Goal: Task Accomplishment & Management: Use online tool/utility

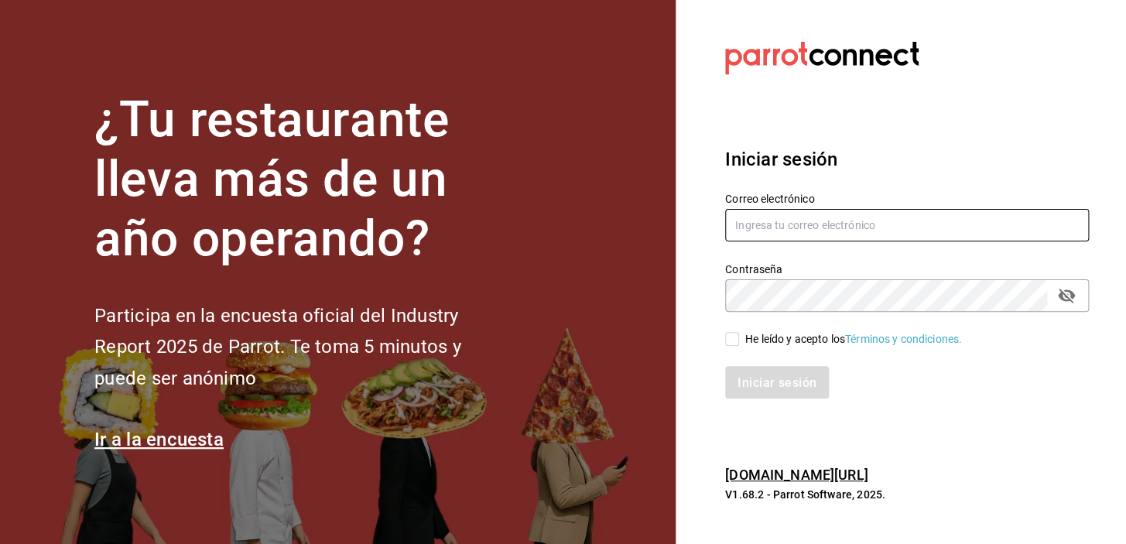
type input "david_galicia@outlook.com"
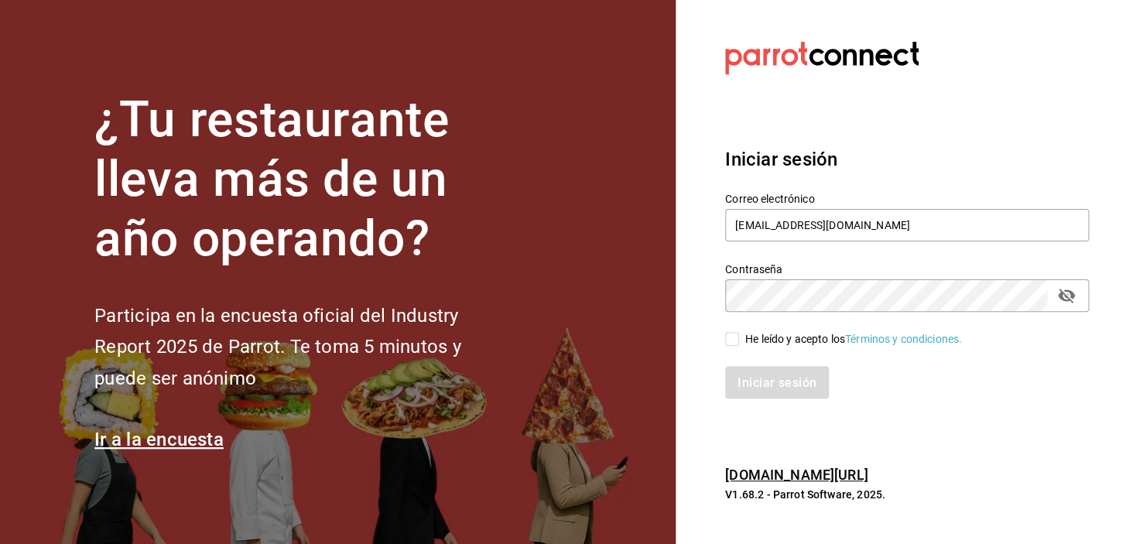
click at [732, 336] on input "He leído y acepto los Términos y condiciones." at bounding box center [732, 339] width 14 height 14
checkbox input "true"
click at [776, 396] on button "Iniciar sesión" at bounding box center [777, 382] width 105 height 33
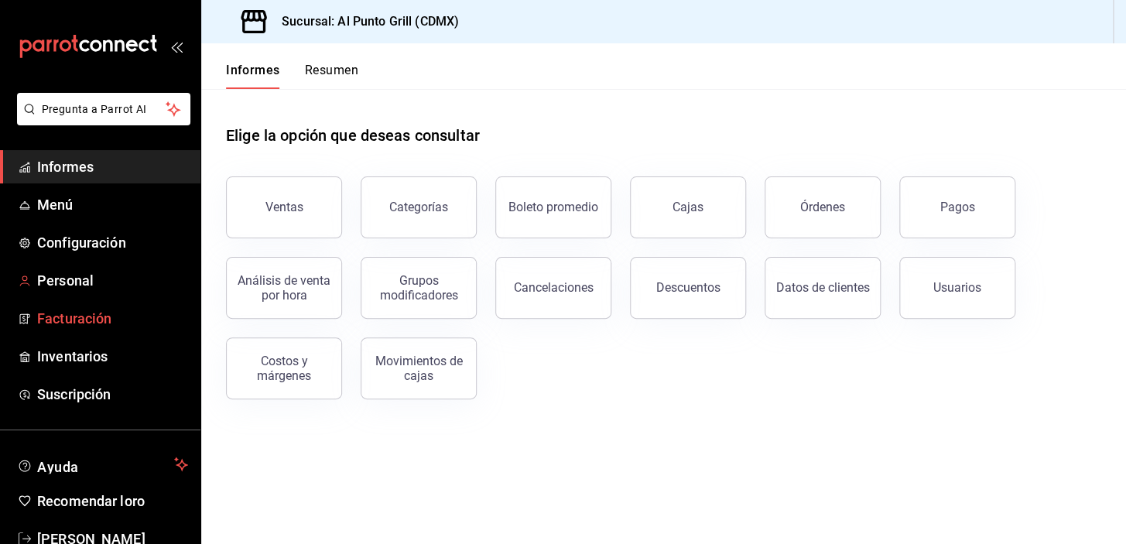
click at [85, 322] on font "Facturación" at bounding box center [74, 318] width 74 height 16
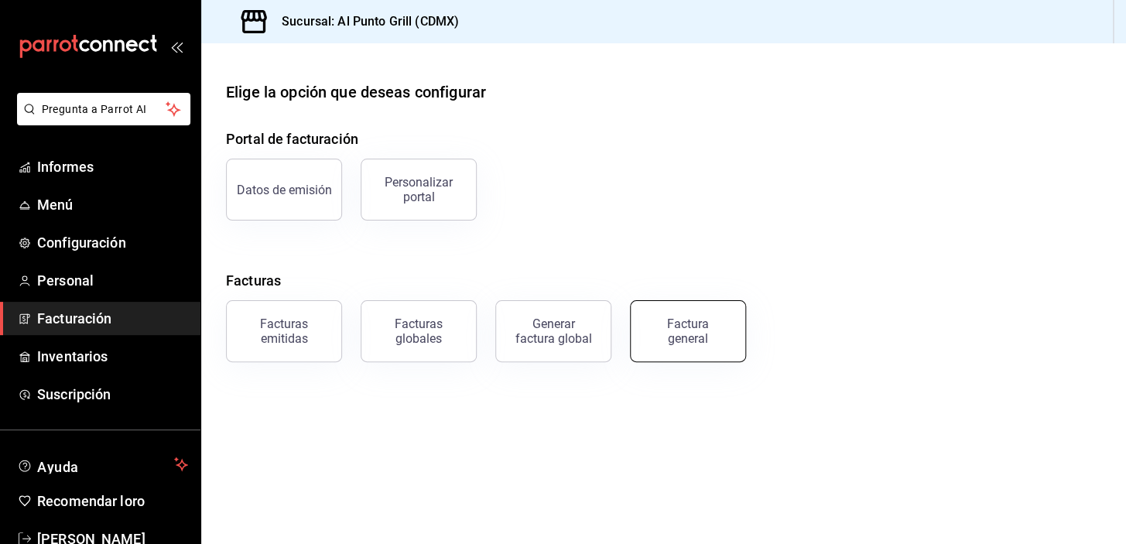
click at [683, 317] on button "Factura general" at bounding box center [688, 331] width 116 height 62
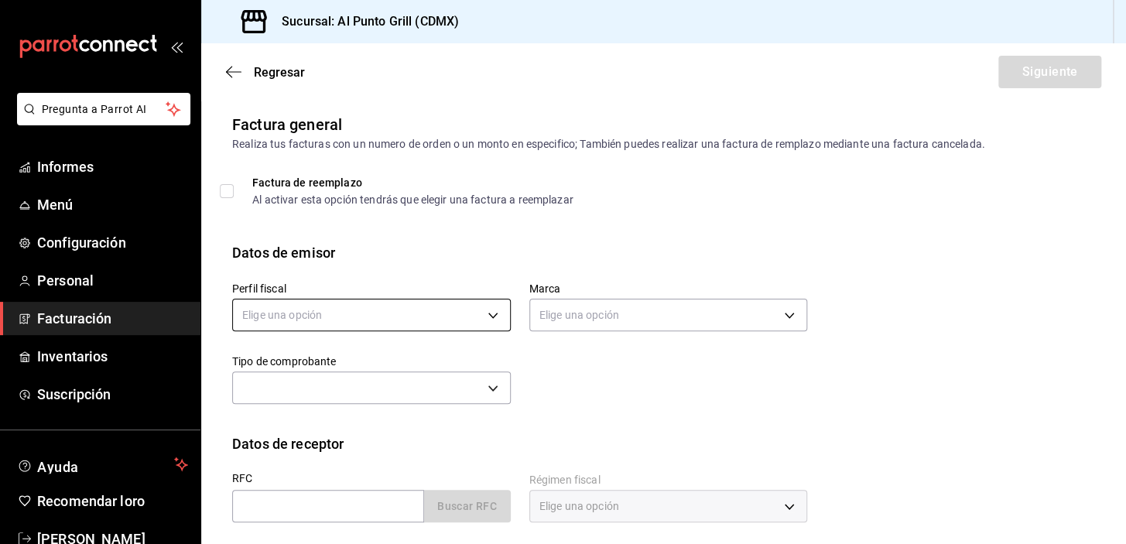
click at [464, 317] on body "Pregunta a Parrot AI Informes Menú Configuración Personal Facturación Inventari…" at bounding box center [563, 272] width 1126 height 544
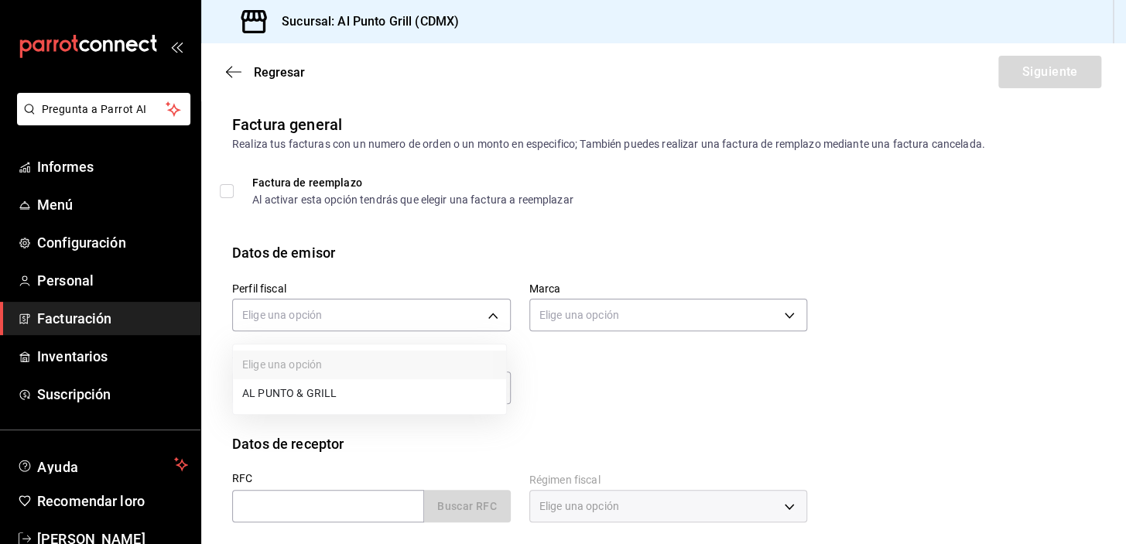
click at [328, 386] on div "Elige una opción AL PUNTO & GRILL" at bounding box center [563, 272] width 1126 height 544
click at [319, 392] on li "AL PUNTO & GRILL" at bounding box center [369, 393] width 273 height 29
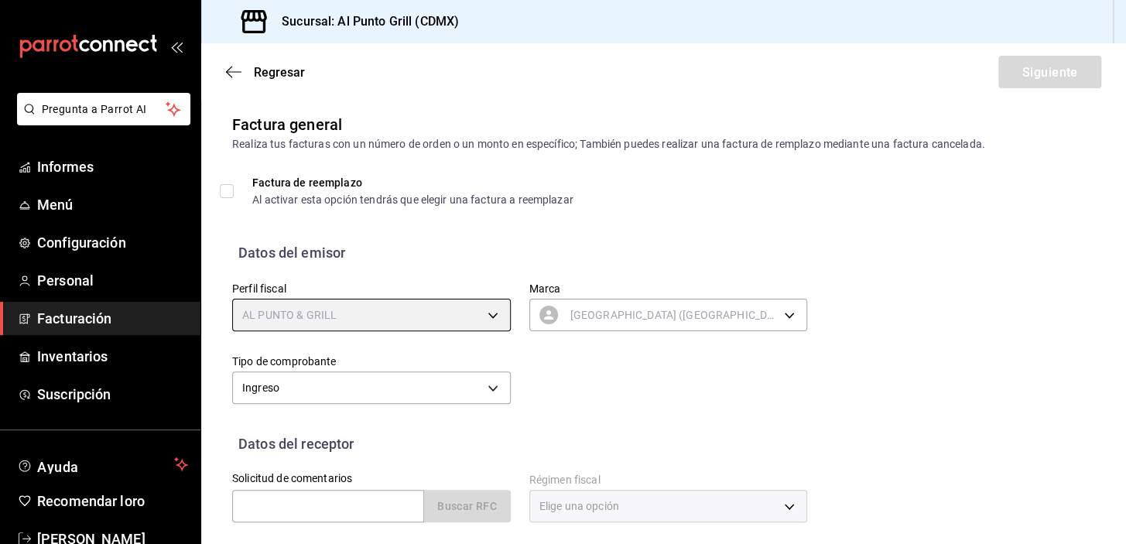
type input "711c2bc8-79b3-43e0-95de-ea7f23beadbf"
type input "359452a4-77df-4a2a-96d1-dbb27ae34e49"
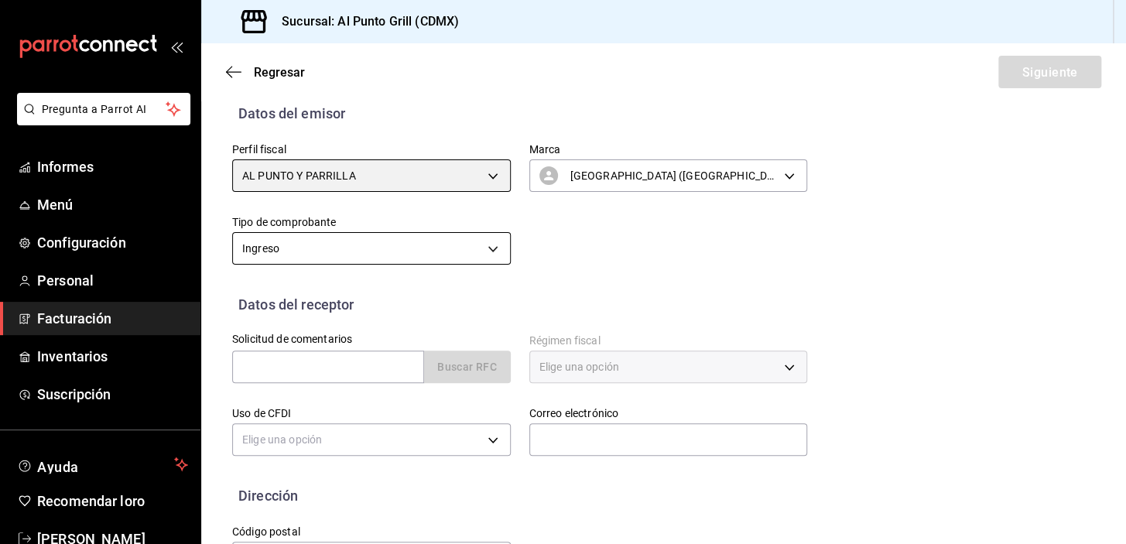
scroll to position [140, 0]
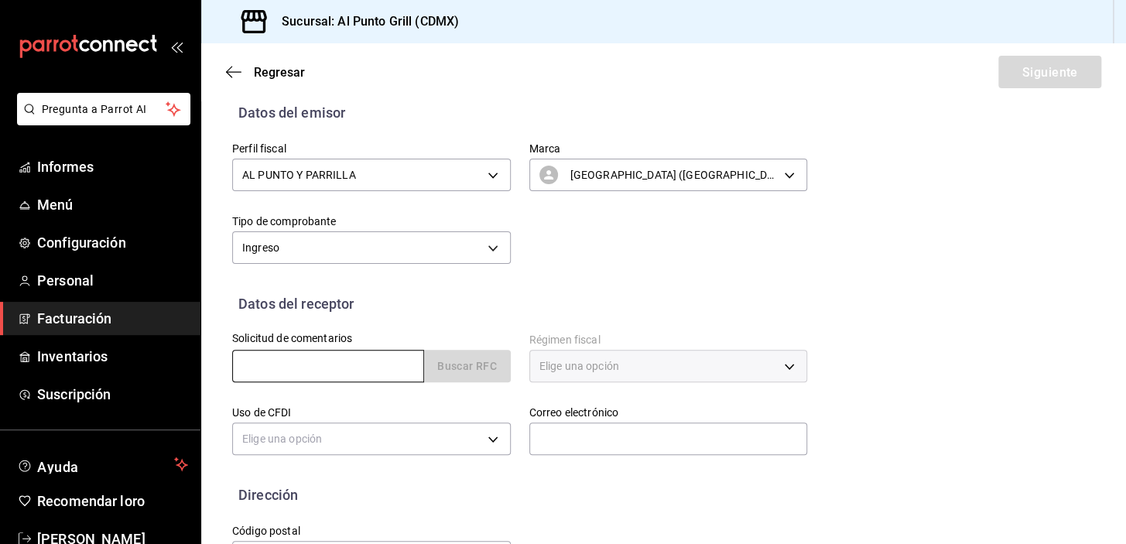
click at [284, 369] on input "text" at bounding box center [328, 366] width 192 height 33
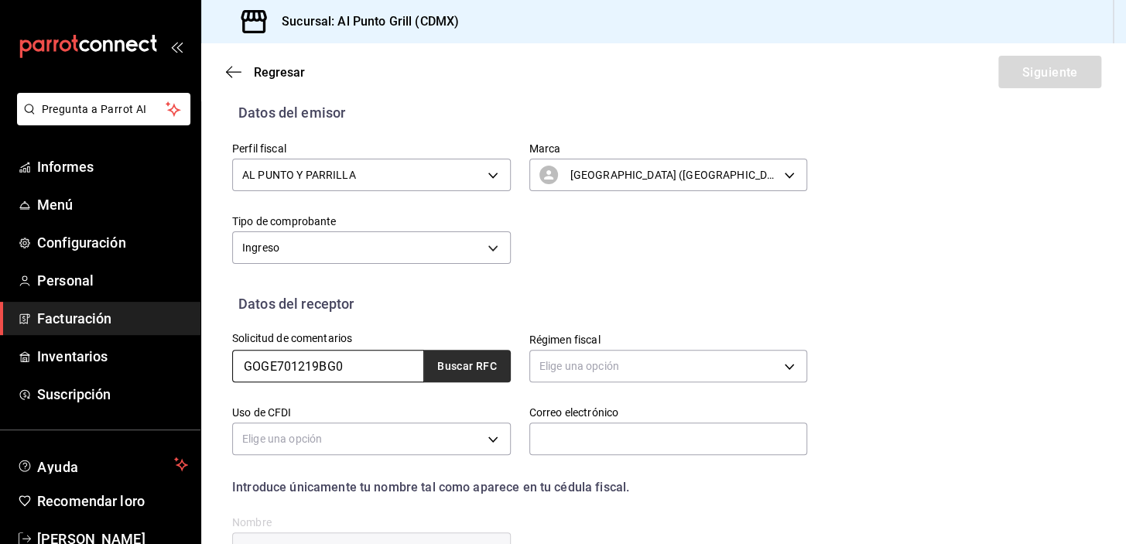
type input "GOGE701219BG0"
click at [445, 355] on button "Buscar RFC" at bounding box center [467, 366] width 87 height 33
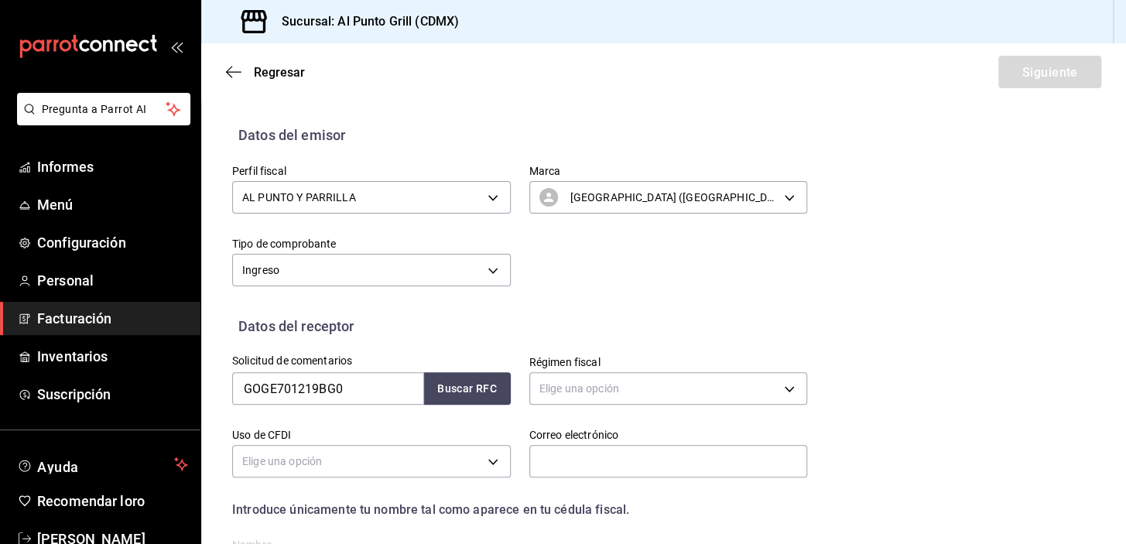
scroll to position [93, 0]
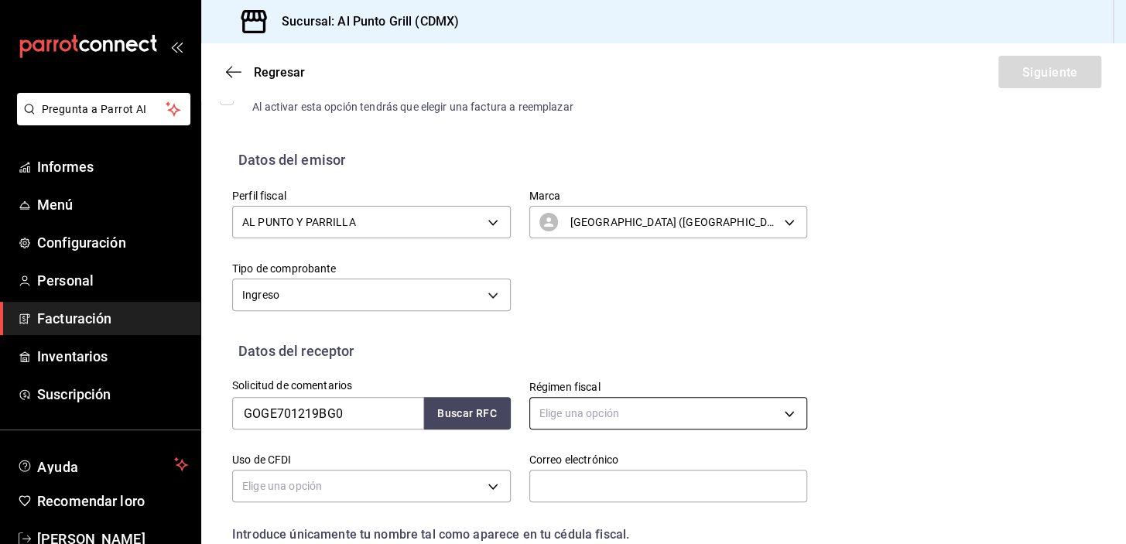
click at [567, 411] on body "Pregunta a Parrot AI Informes Menú Configuración Personal Facturación Inventari…" at bounding box center [563, 272] width 1126 height 544
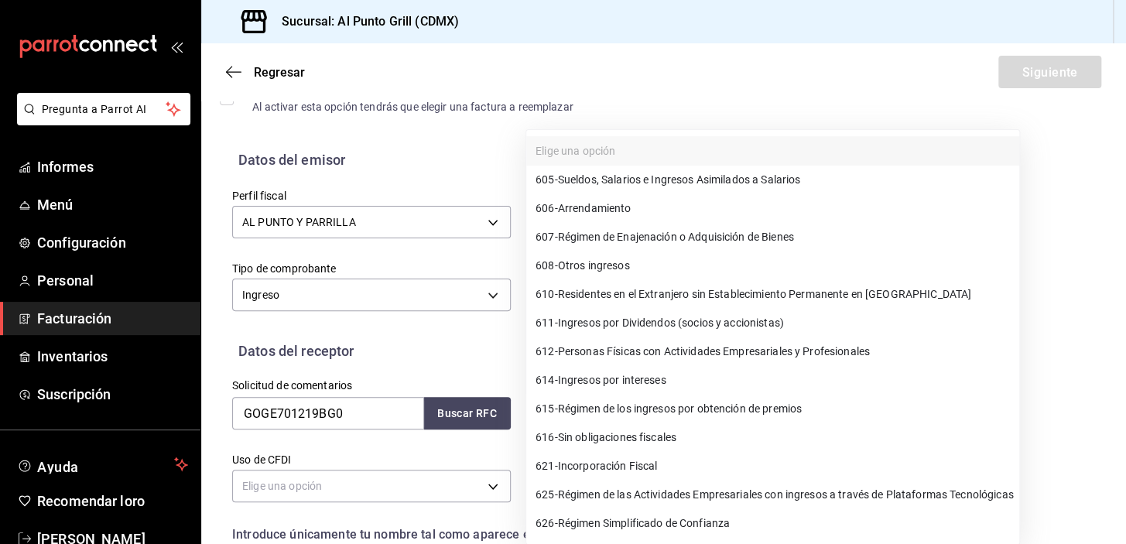
click at [619, 348] on font "Personas Físicas con Actividades Empresariales y Profesionales" at bounding box center [714, 351] width 312 height 12
type input "612"
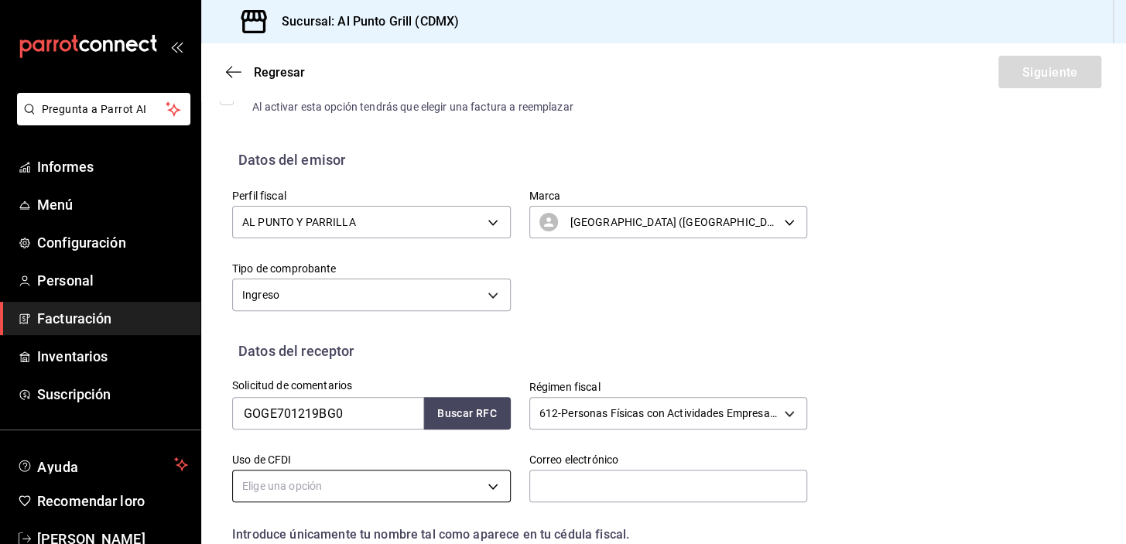
click at [488, 482] on body "Pregunta a Parrot AI Informes Menú Configuración Personal Facturación Inventari…" at bounding box center [563, 272] width 1126 height 544
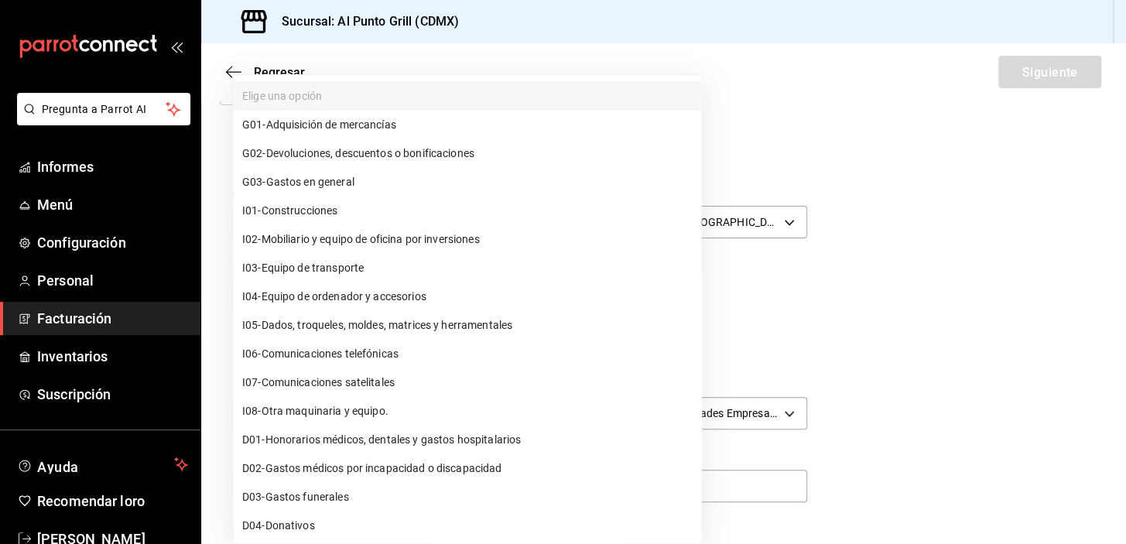
click at [366, 186] on li "G03 - Gastos en general" at bounding box center [467, 182] width 468 height 29
type input "G03"
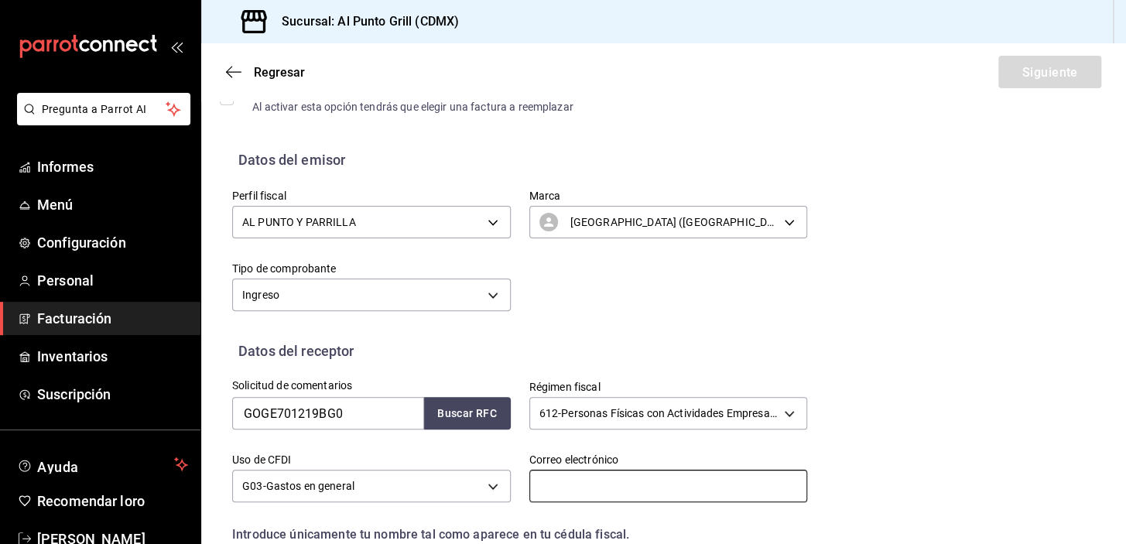
click at [560, 488] on input "text" at bounding box center [668, 486] width 279 height 33
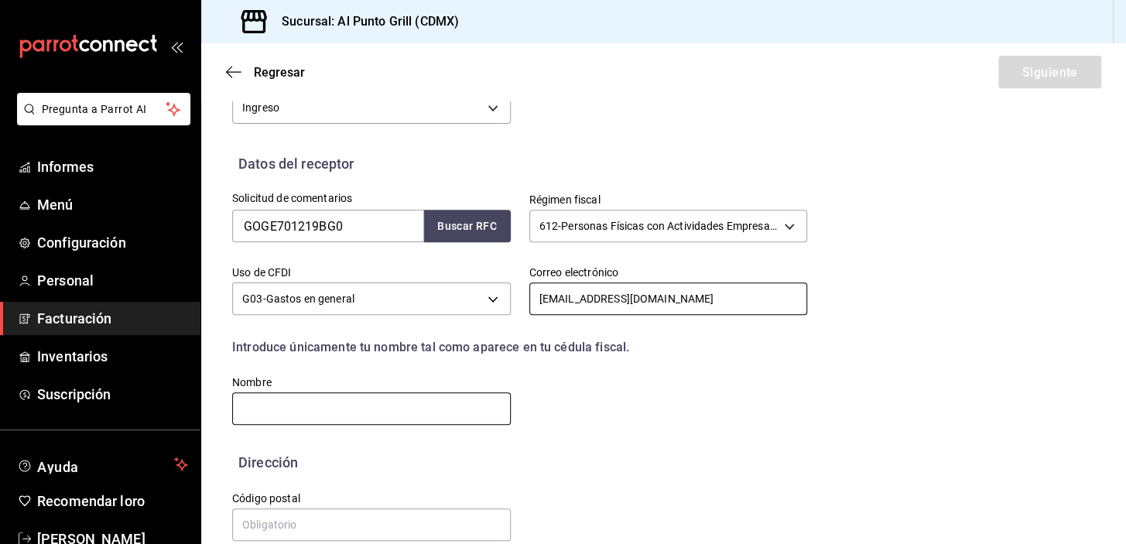
scroll to position [303, 0]
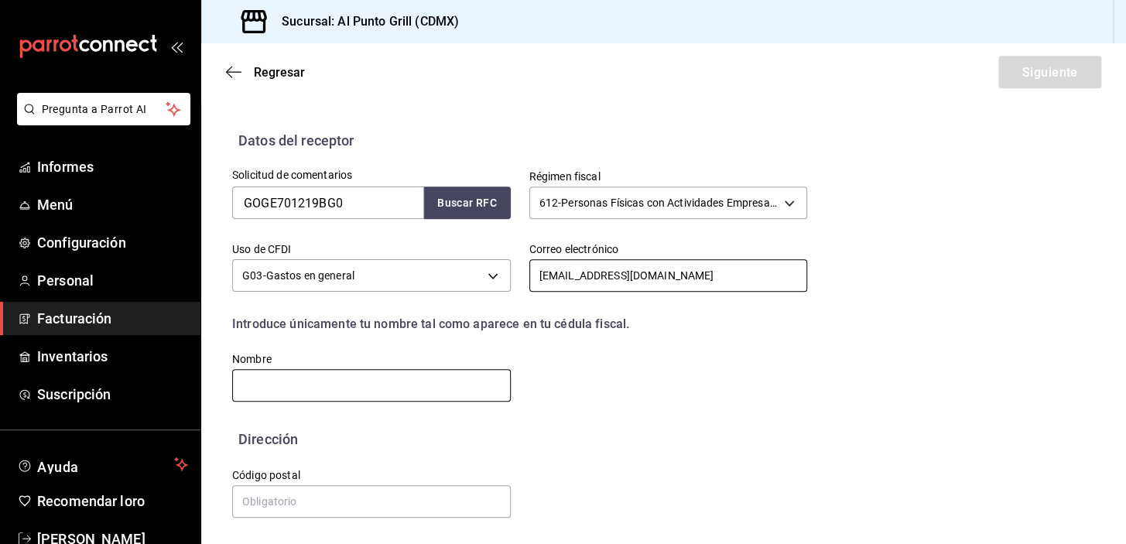
type input "[EMAIL_ADDRESS][DOMAIN_NAME]"
click at [324, 375] on input "text" at bounding box center [371, 385] width 279 height 33
type input "[PERSON_NAME]"
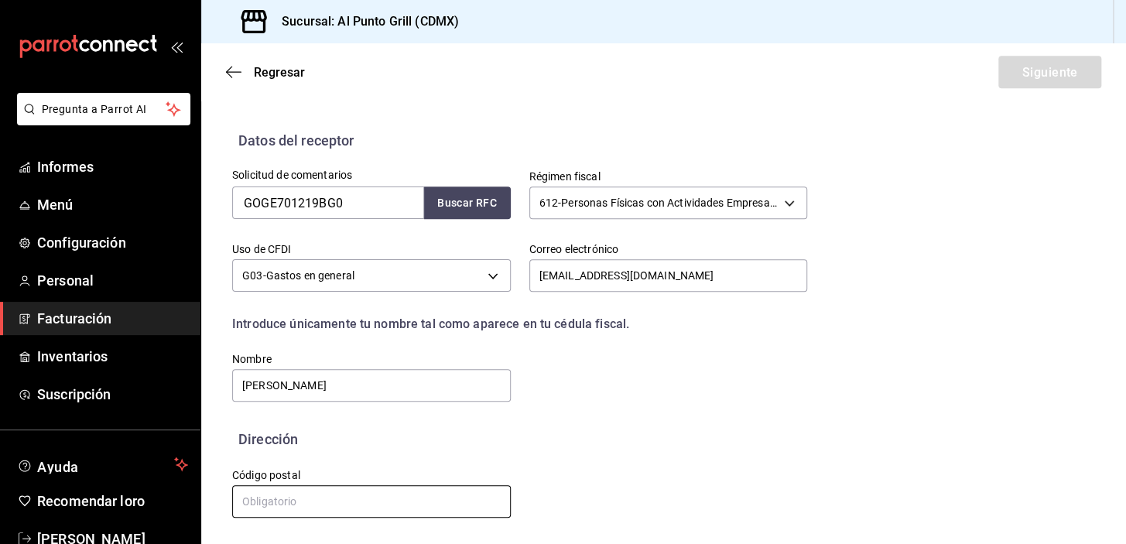
click at [312, 496] on input "text" at bounding box center [371, 501] width 279 height 33
type input "07620"
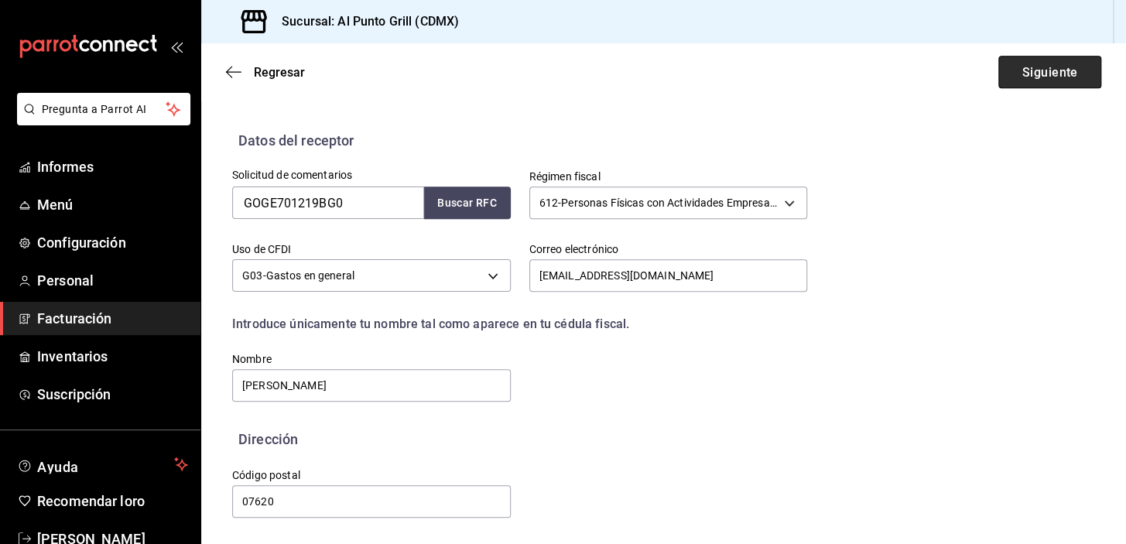
click at [1070, 75] on button "Siguiente" at bounding box center [1049, 72] width 103 height 33
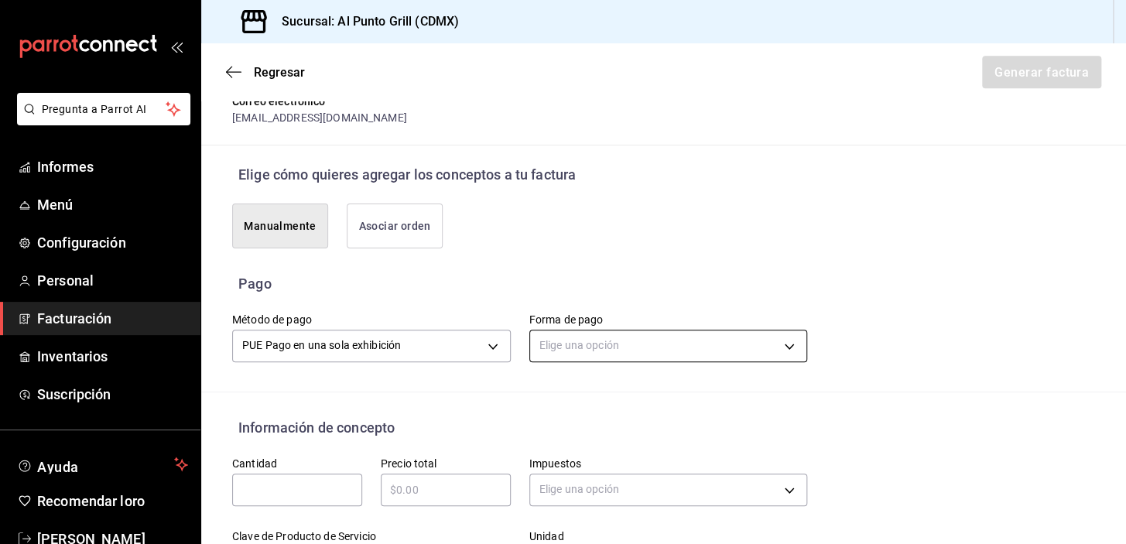
click at [789, 359] on body "Pregunta a Parrot AI Informes Menú Configuración Personal Facturación Inventari…" at bounding box center [563, 272] width 1126 height 544
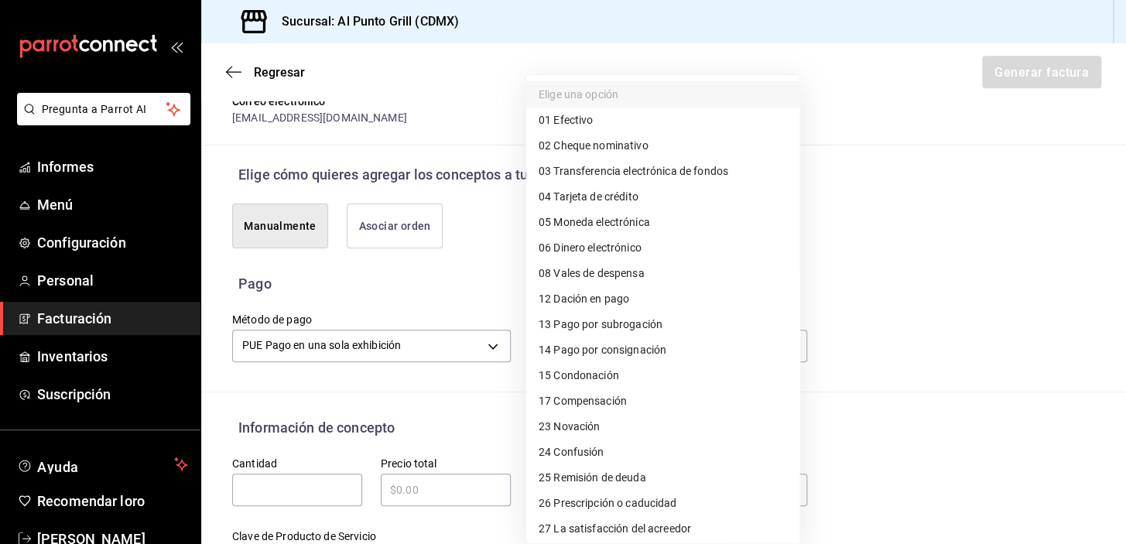
click at [611, 193] on font "Tarjeta de crédito" at bounding box center [595, 196] width 84 height 12
type input "04"
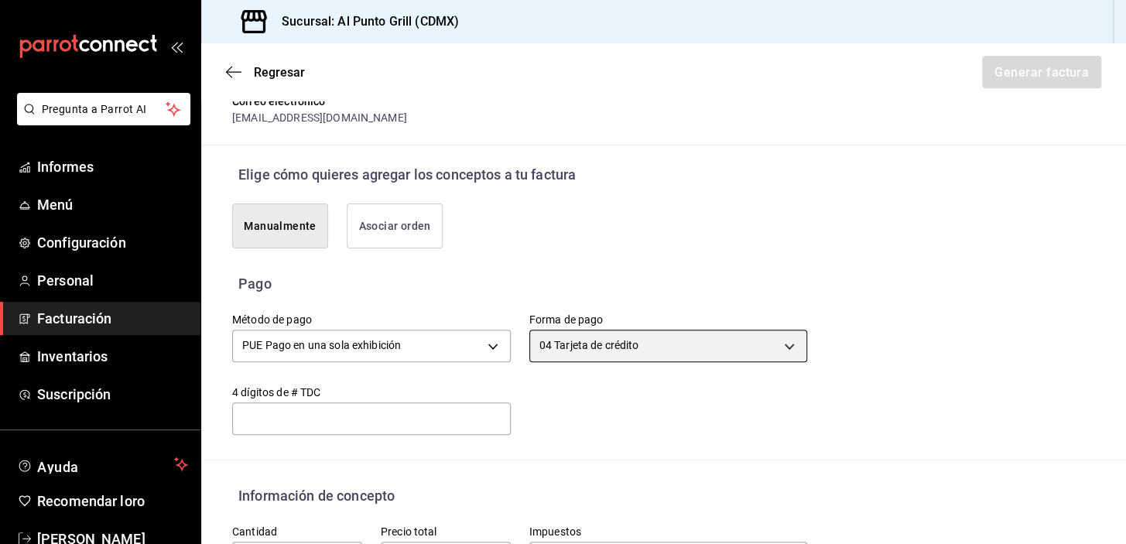
scroll to position [374, 0]
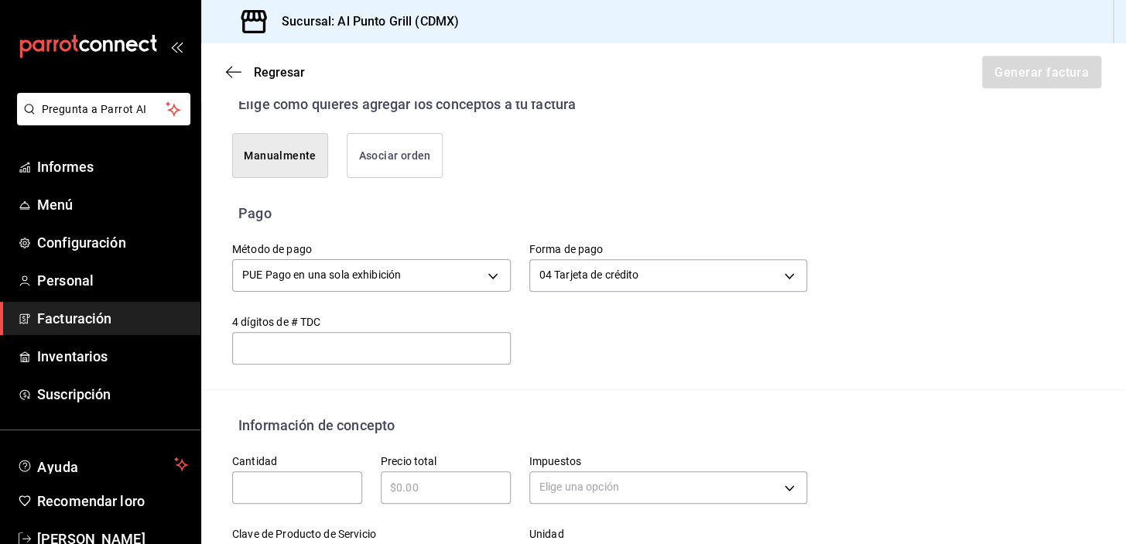
click at [272, 497] on input "text" at bounding box center [297, 487] width 130 height 19
type input "1"
click at [299, 433] on font "Información de concepto" at bounding box center [316, 425] width 156 height 16
click at [449, 497] on input "text" at bounding box center [446, 487] width 130 height 19
type input "$1592"
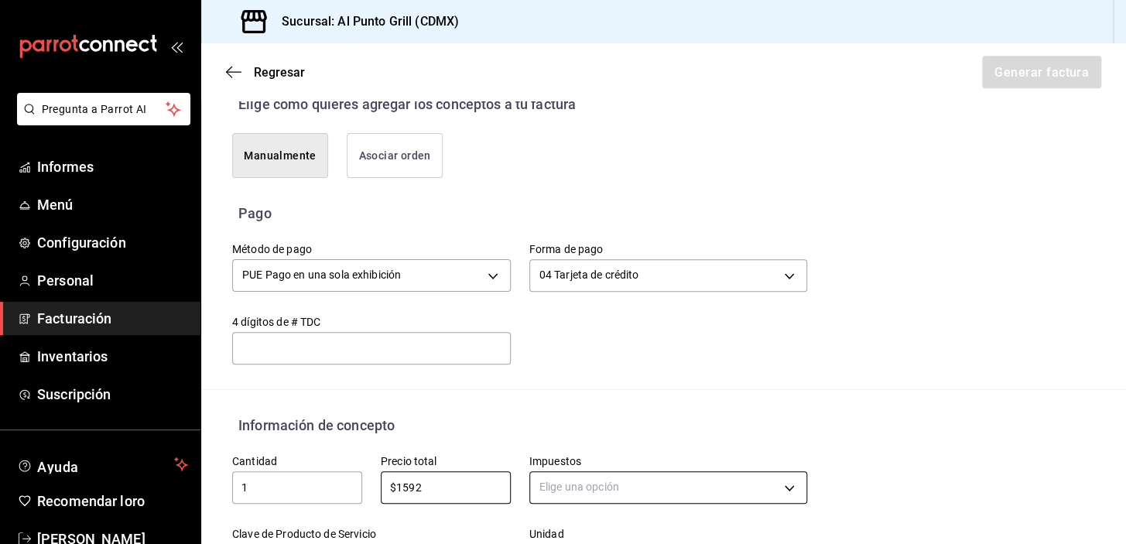
click at [585, 488] on body "Pregunta a Parrot AI Informes Menú Configuración Personal Facturación Inventari…" at bounding box center [563, 272] width 1126 height 544
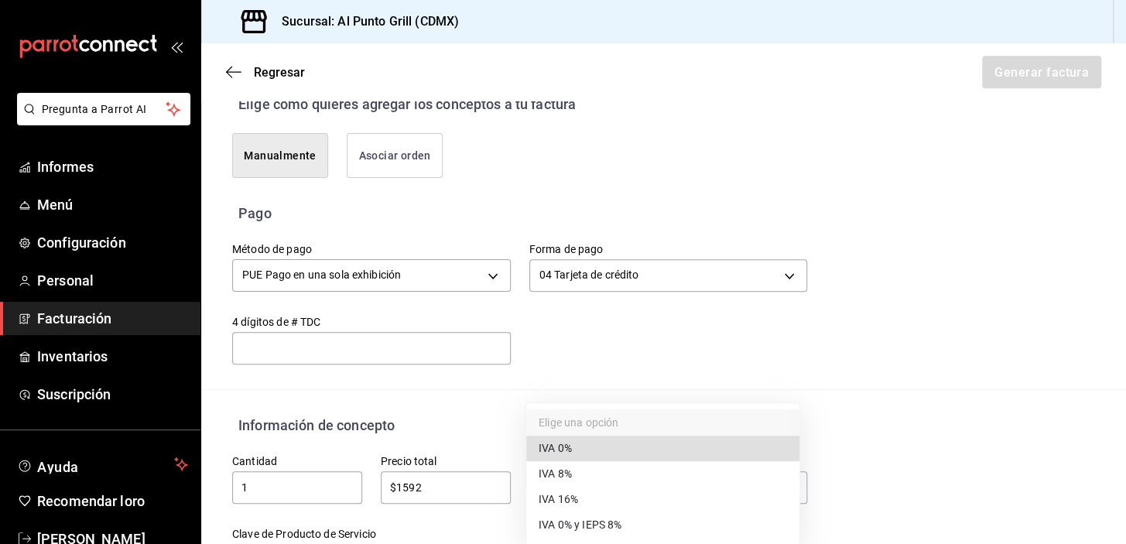
click at [576, 498] on font "IVA 16%" at bounding box center [558, 499] width 39 height 12
type input "IVA_16"
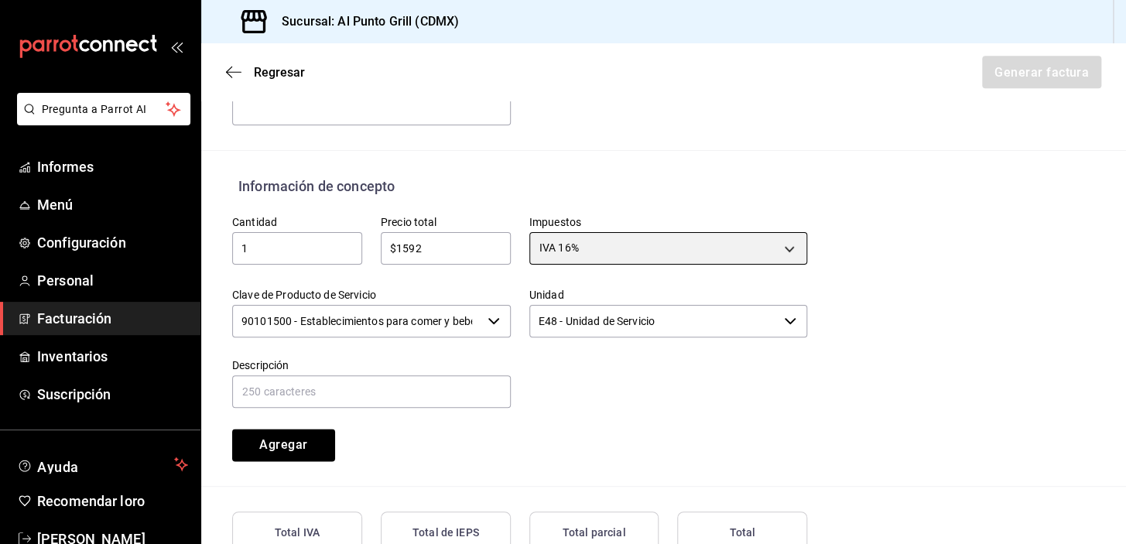
scroll to position [656, 0]
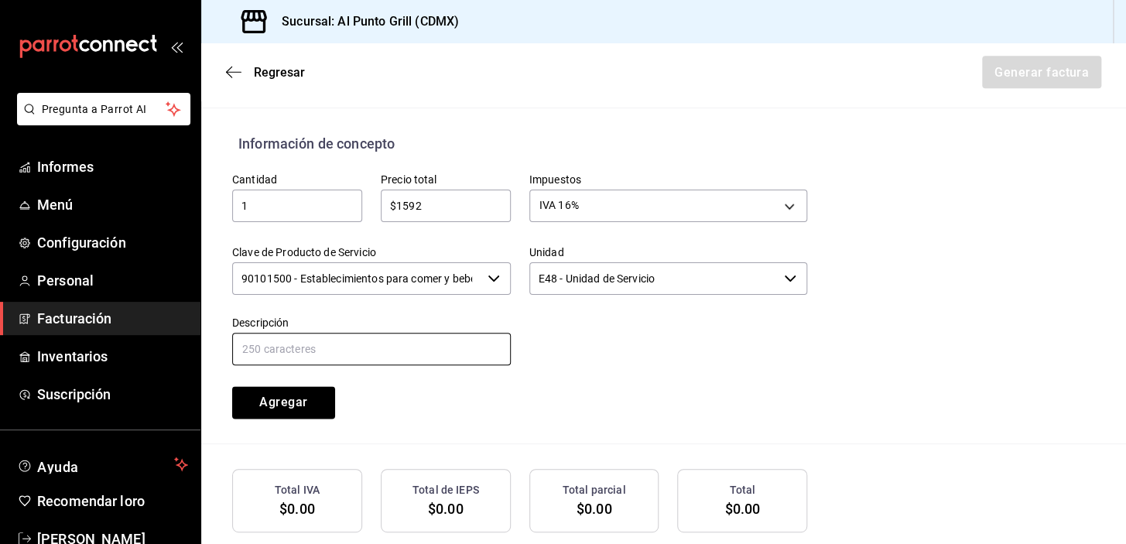
click at [295, 361] on input "text" at bounding box center [371, 349] width 279 height 33
type input "CONSUMO DE ALIMENTOS"
click at [303, 409] on font "Agregar" at bounding box center [283, 402] width 48 height 15
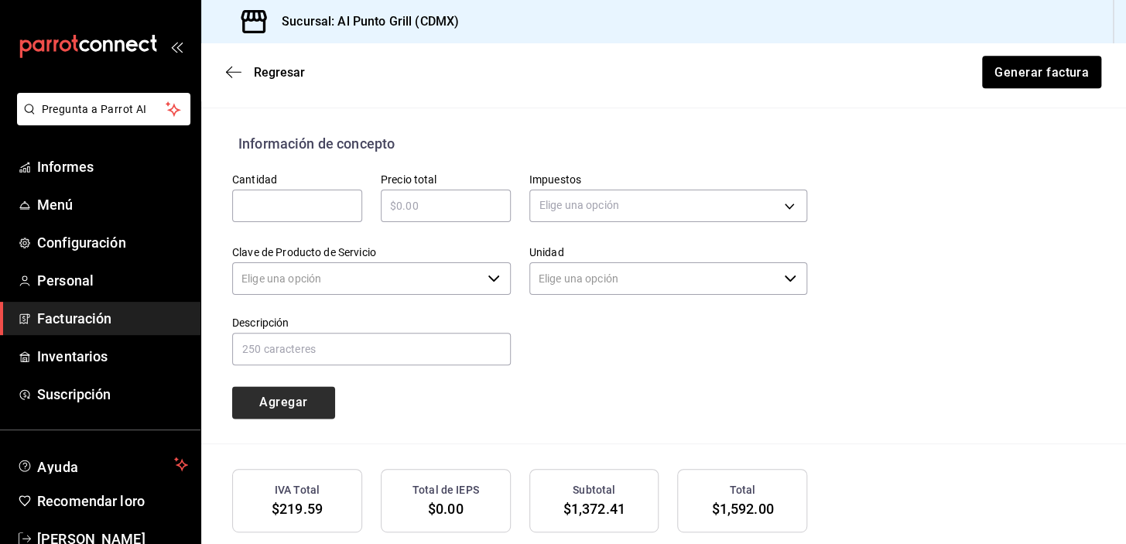
type input "90101500 - Establecimientos para comer y beber"
type input "E48 - Unidad de Servicio"
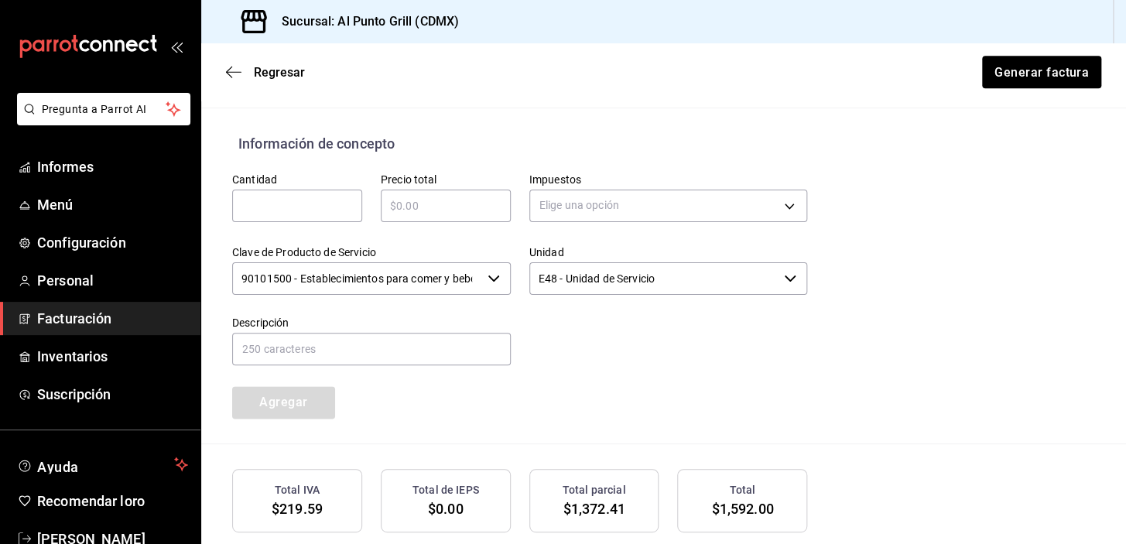
scroll to position [794, 0]
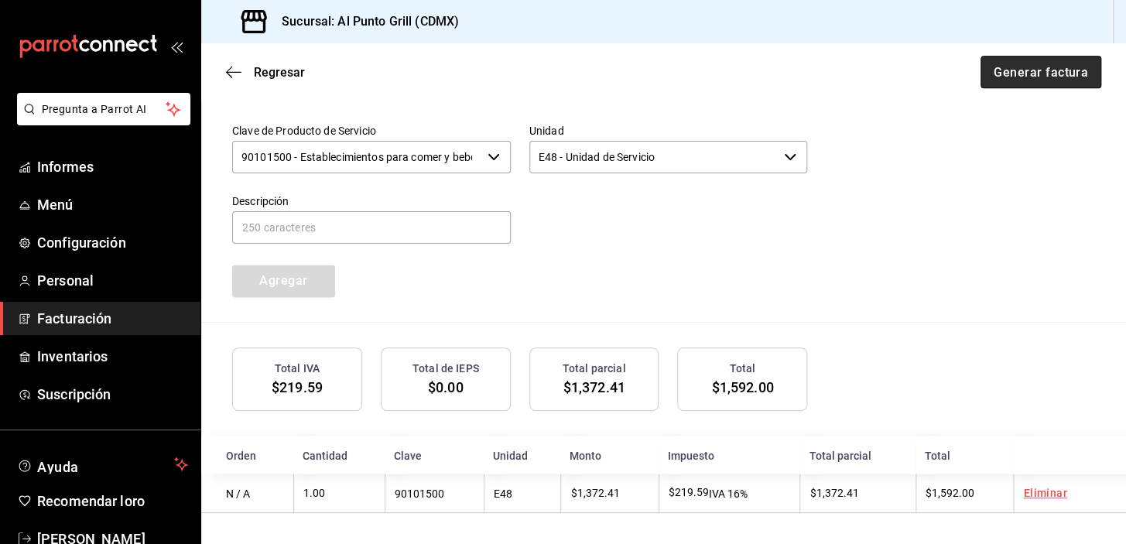
click at [1043, 65] on font "Generar factura" at bounding box center [1041, 71] width 94 height 15
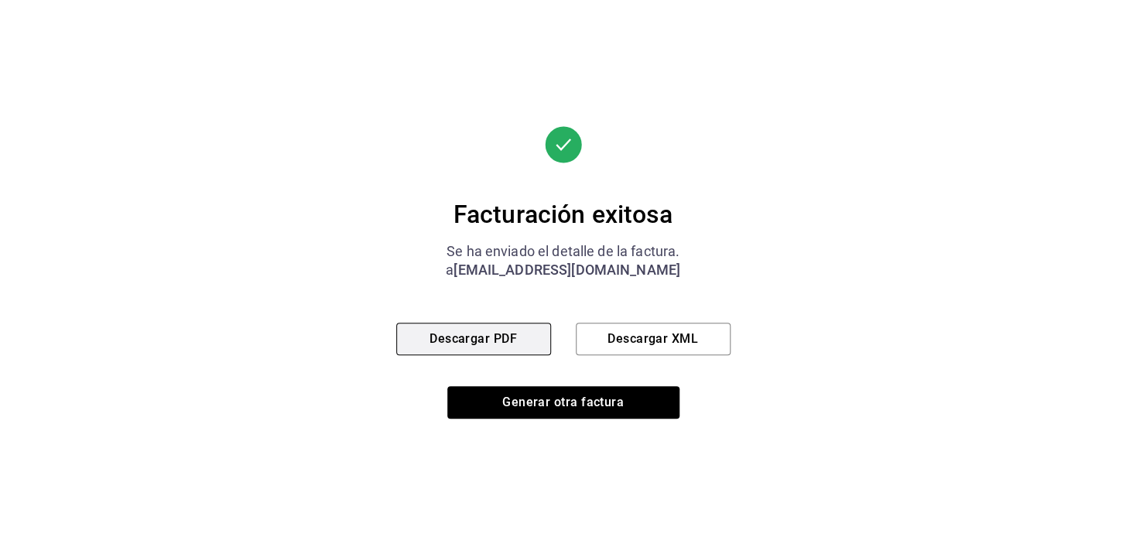
click at [460, 338] on font "Descargar PDF" at bounding box center [473, 338] width 87 height 15
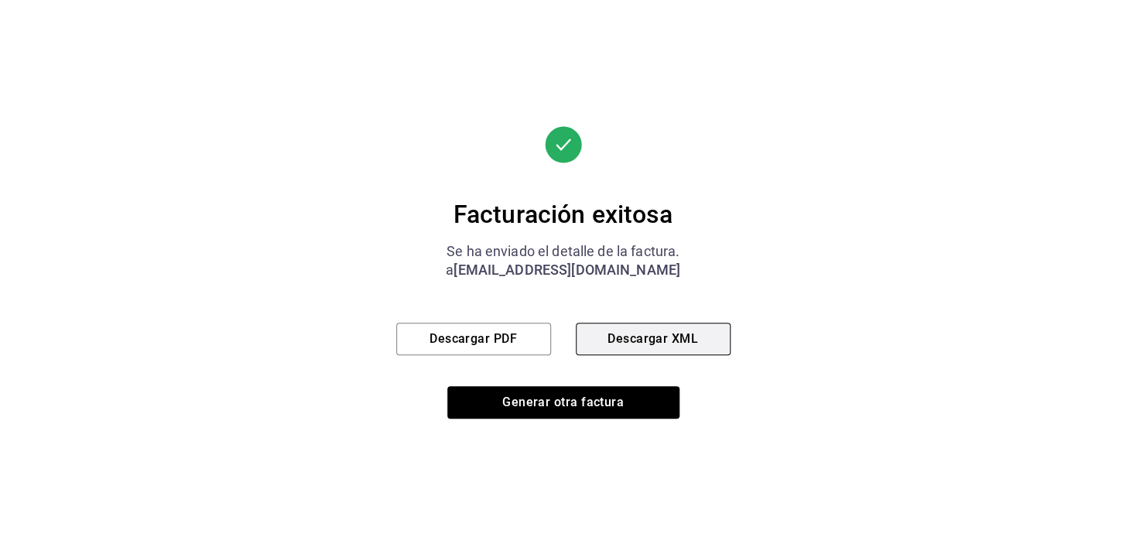
click at [673, 344] on font "Descargar XML" at bounding box center [653, 338] width 91 height 15
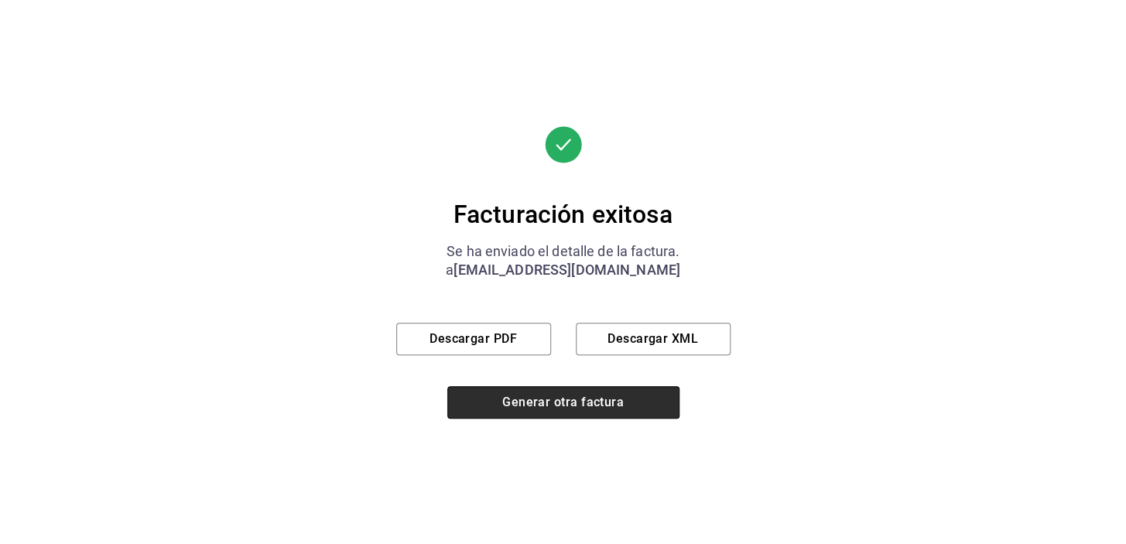
click at [631, 398] on button "Generar otra factura" at bounding box center [563, 402] width 232 height 33
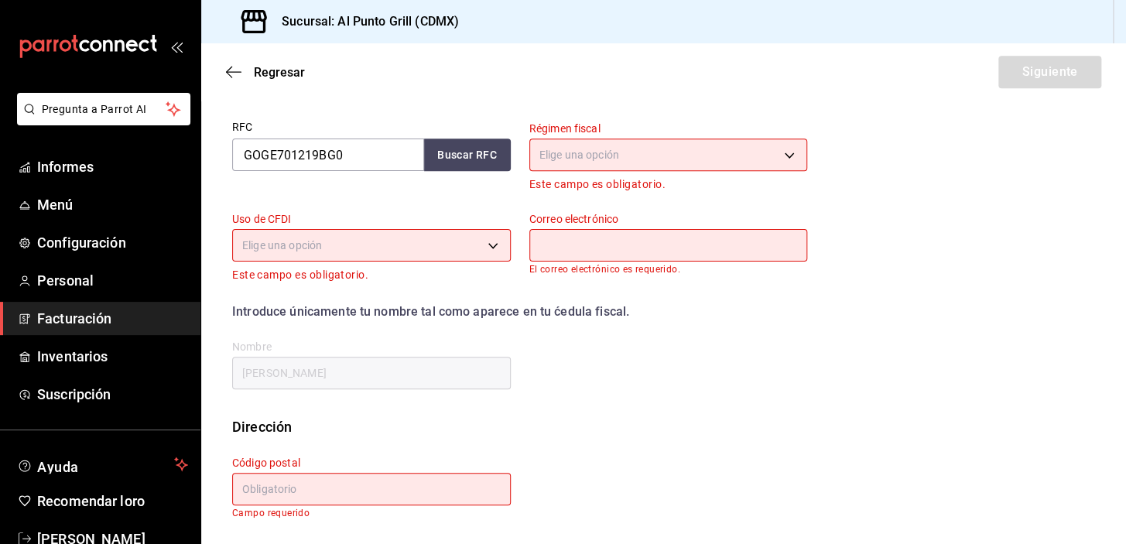
scroll to position [197, 0]
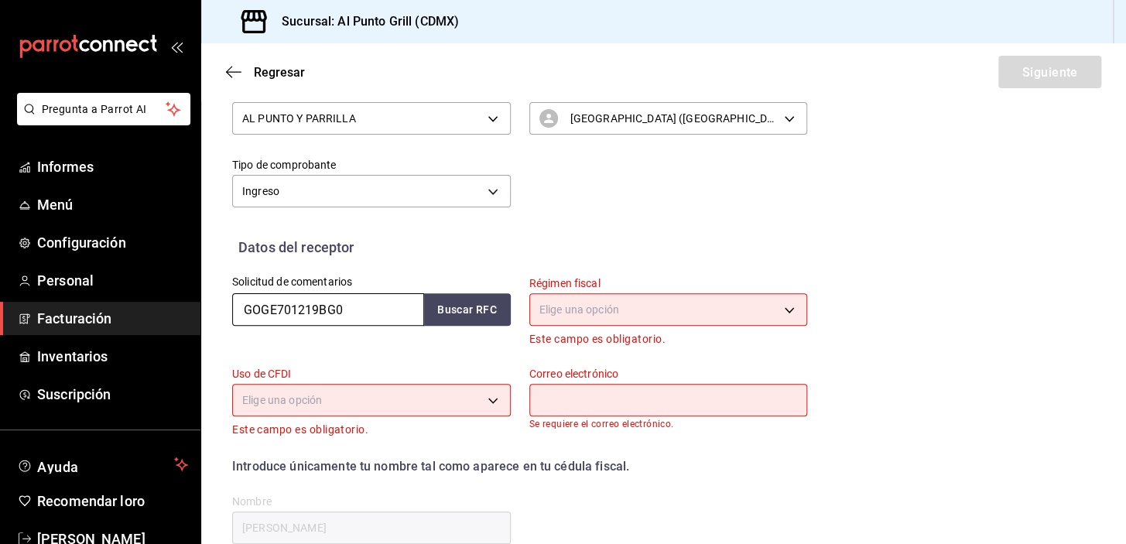
drag, startPoint x: 255, startPoint y: 311, endPoint x: 193, endPoint y: 319, distance: 63.2
click at [193, 319] on div "Pregunta a Parrot AI Informes Menú Configuración Personal Facturación Inventari…" at bounding box center [563, 272] width 1126 height 544
type input "COOA901004GY3"
click at [473, 302] on button "Buscar RFC" at bounding box center [467, 309] width 87 height 33
click at [564, 311] on body "Pregunta a Parrot AI Informes Menú Configuración Personal Facturación Inventari…" at bounding box center [563, 272] width 1126 height 544
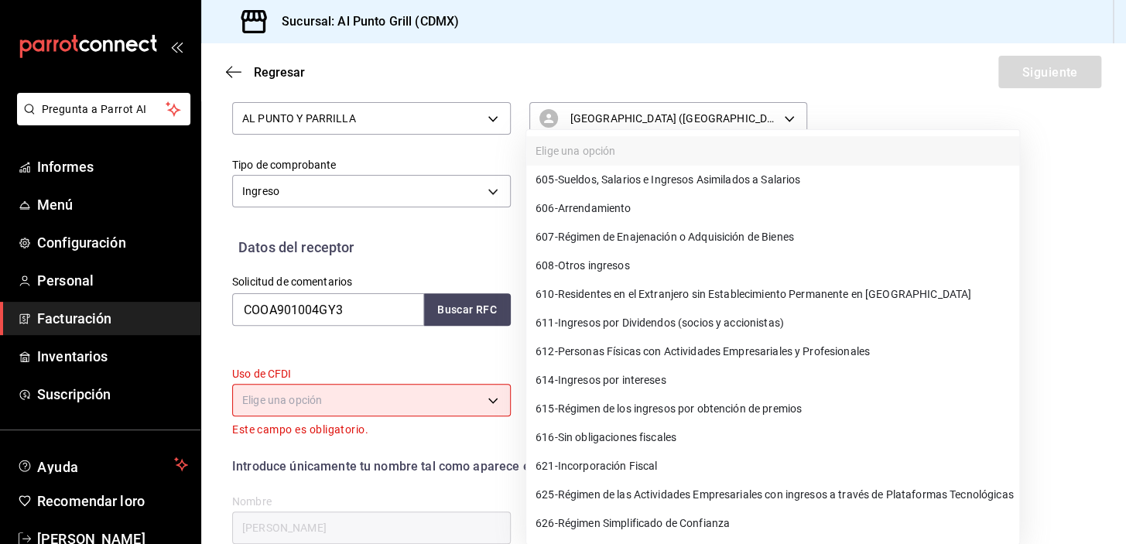
click at [622, 351] on font "Personas Físicas con Actividades Empresariales y Profesionales" at bounding box center [714, 351] width 312 height 12
type input "612"
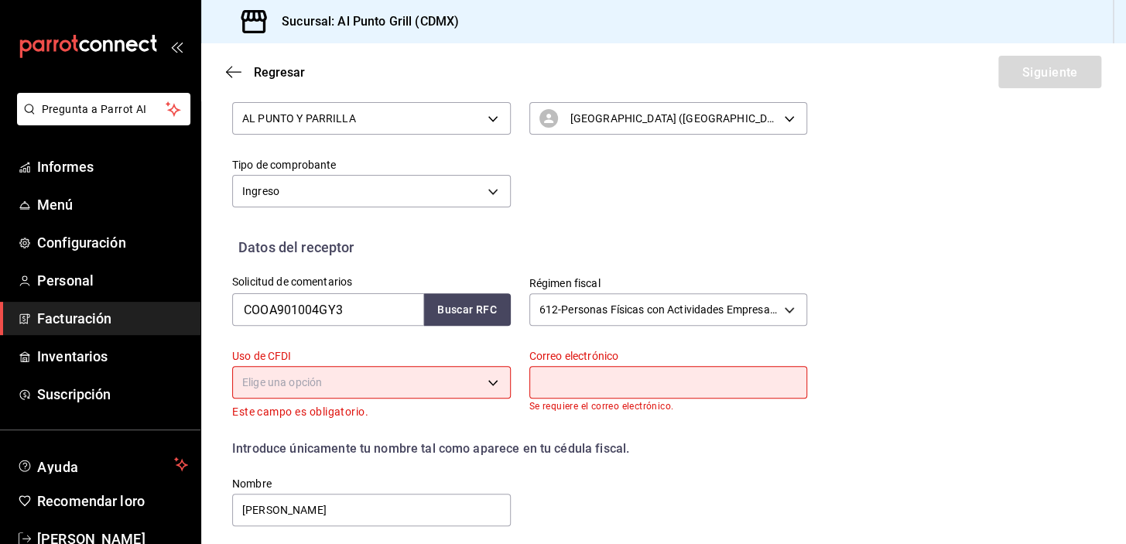
click at [478, 378] on body "Pregunta a Parrot AI Informes Menú Configuración Personal Facturación Inventari…" at bounding box center [563, 272] width 1126 height 544
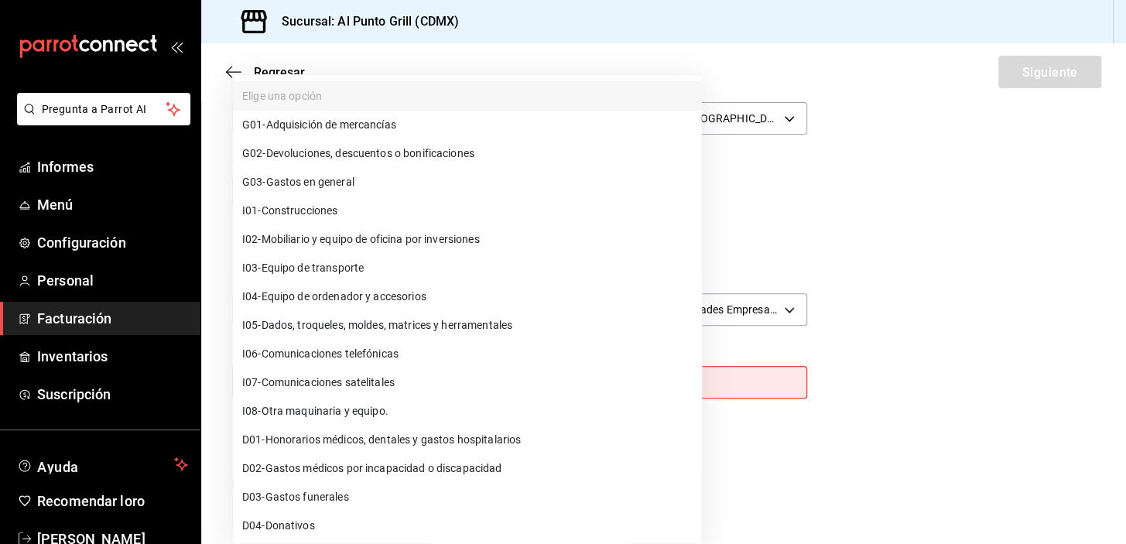
click at [348, 178] on font "Gastos en general" at bounding box center [310, 182] width 88 height 12
type input "G03"
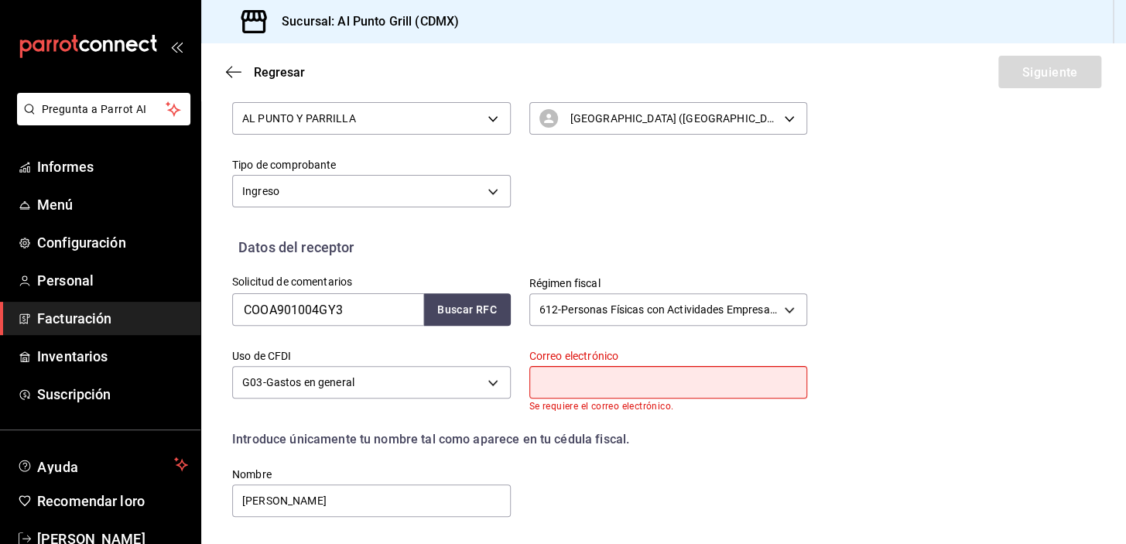
click at [551, 378] on input "text" at bounding box center [668, 382] width 279 height 33
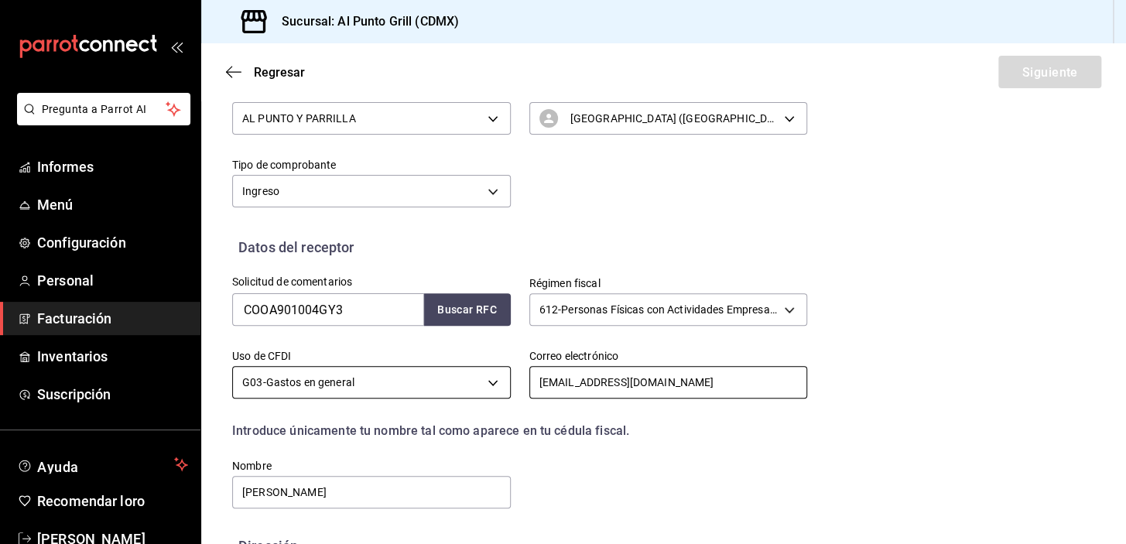
scroll to position [315, 0]
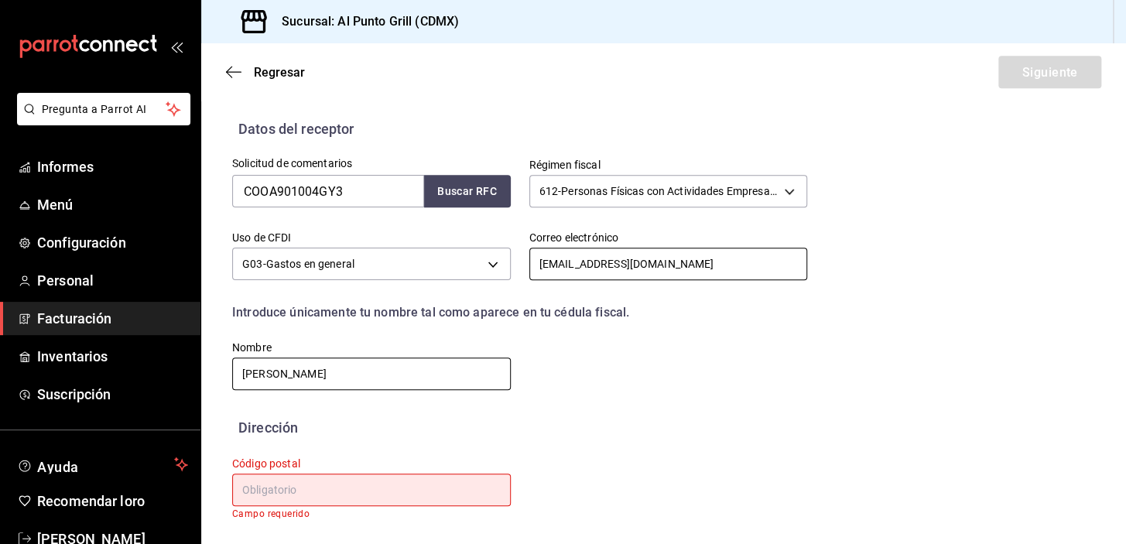
type input "[EMAIL_ADDRESS][DOMAIN_NAME]"
click at [433, 375] on input "[PERSON_NAME]" at bounding box center [371, 374] width 279 height 33
drag, startPoint x: 433, startPoint y: 375, endPoint x: 240, endPoint y: 374, distance: 192.7
click at [240, 374] on input "[PERSON_NAME]" at bounding box center [371, 374] width 279 height 33
type input "[PERSON_NAME]"
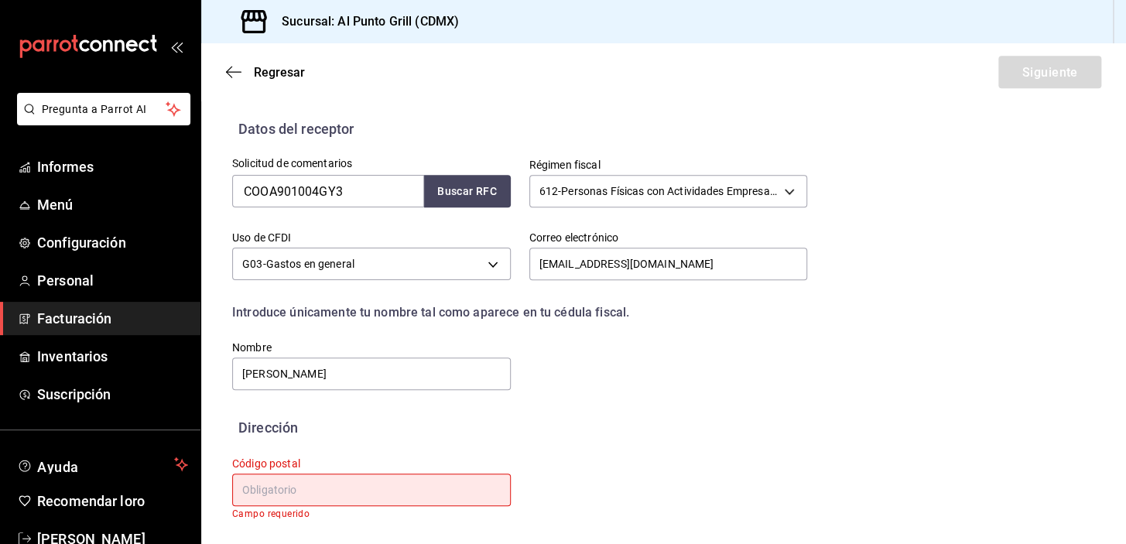
click at [337, 492] on input "text" at bounding box center [371, 490] width 279 height 33
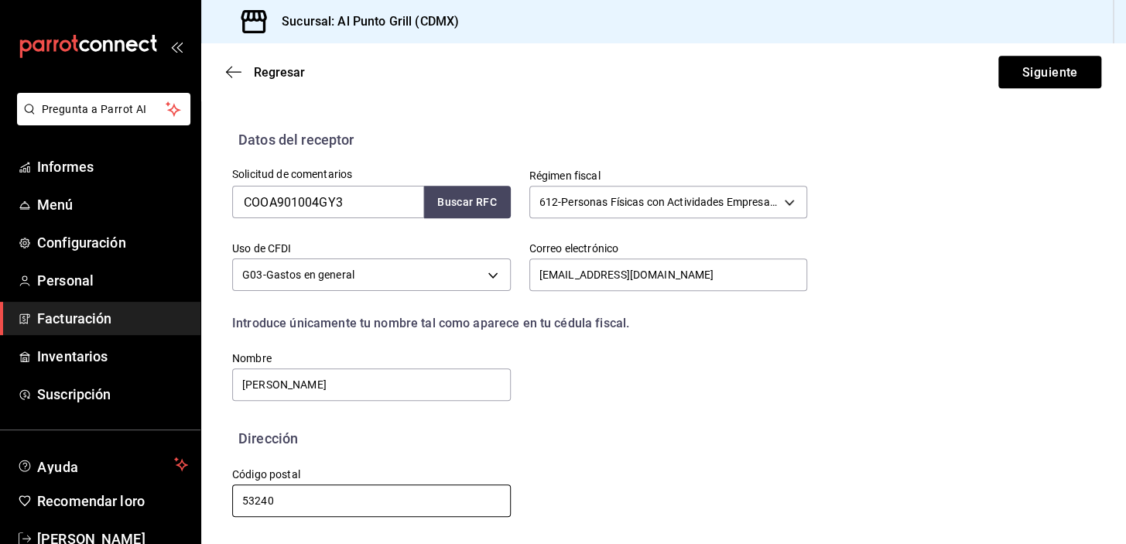
scroll to position [304, 0]
type input "53240"
click at [1049, 68] on font "Siguiente" at bounding box center [1050, 71] width 56 height 15
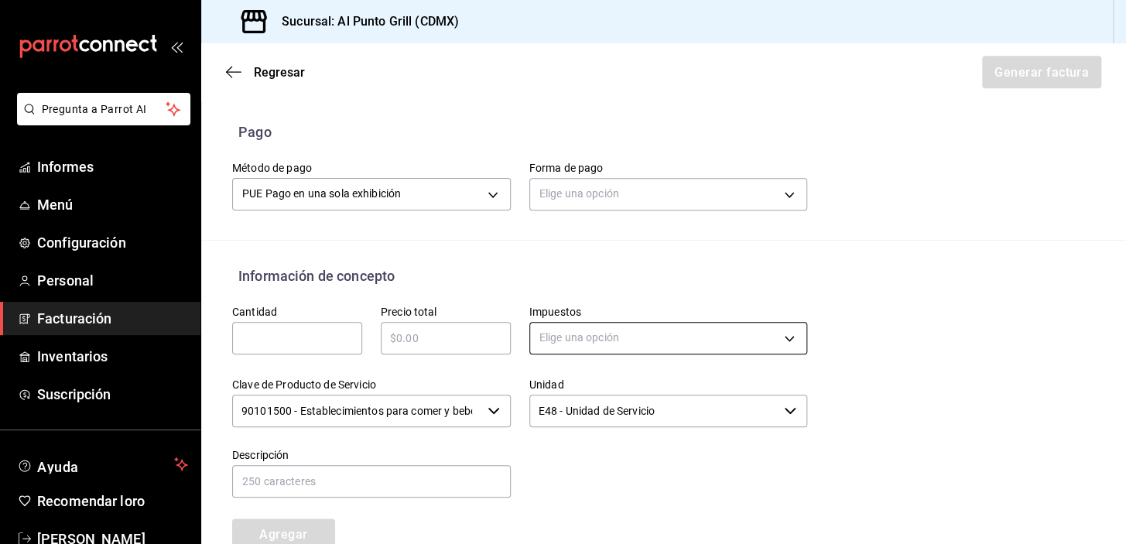
scroll to position [515, 0]
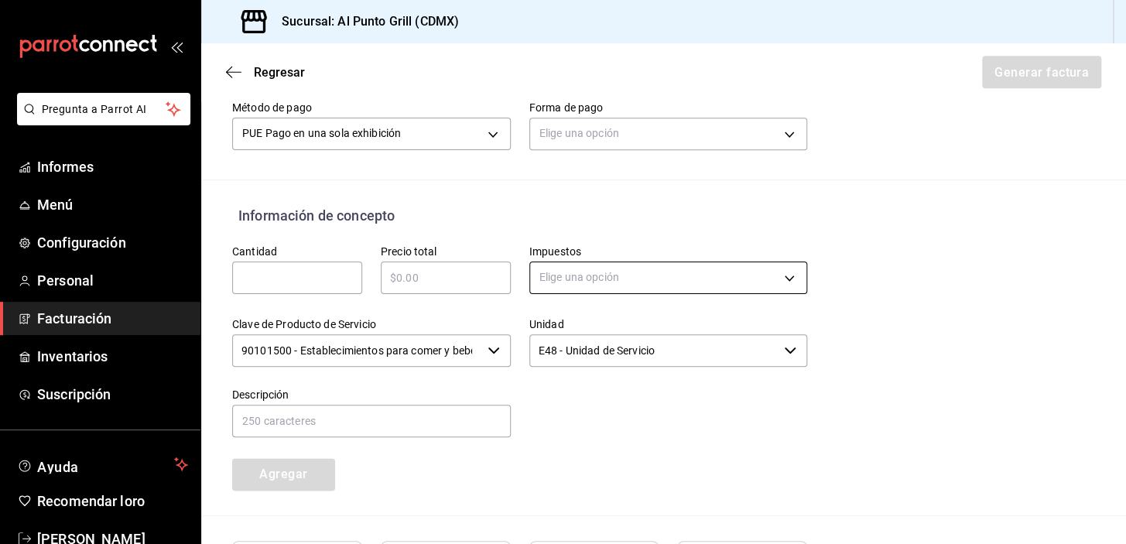
click at [786, 286] on body "Pregunta a Parrot AI Informes Menú Configuración Personal Facturación Inventari…" at bounding box center [563, 272] width 1126 height 544
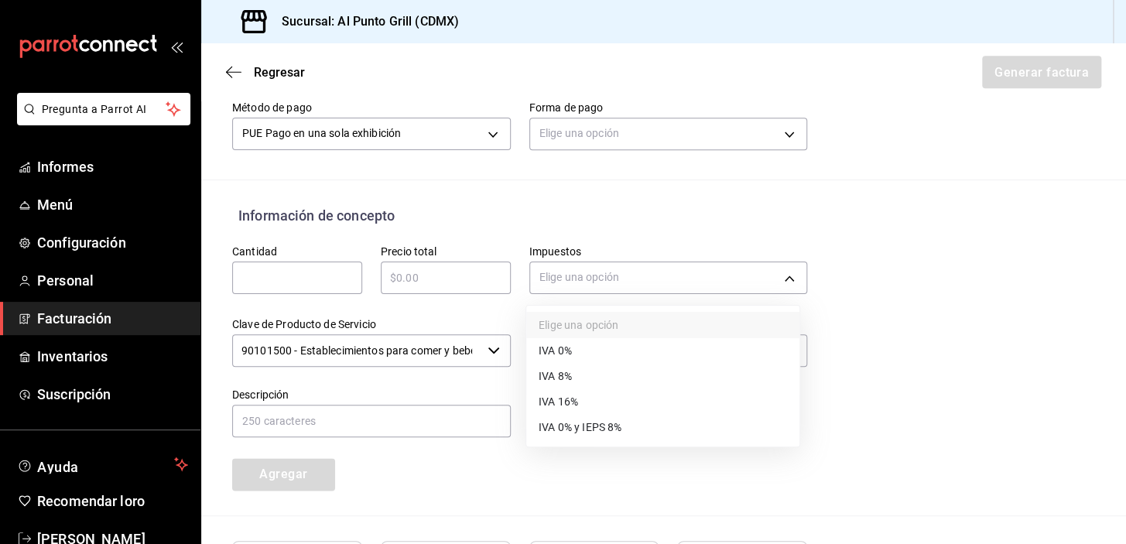
click at [570, 397] on font "IVA 16%" at bounding box center [558, 401] width 39 height 12
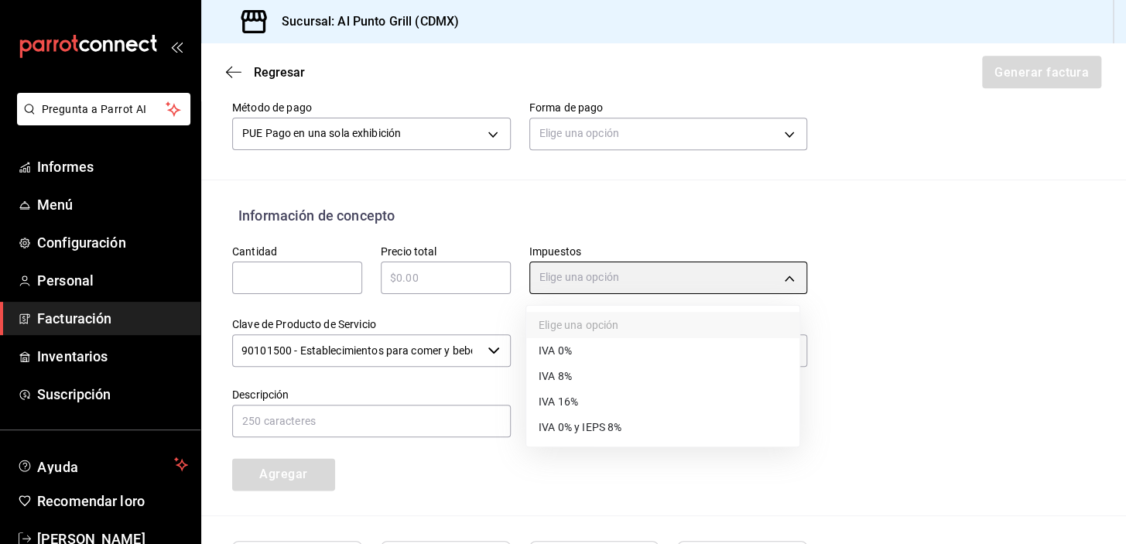
type input "IVA_16"
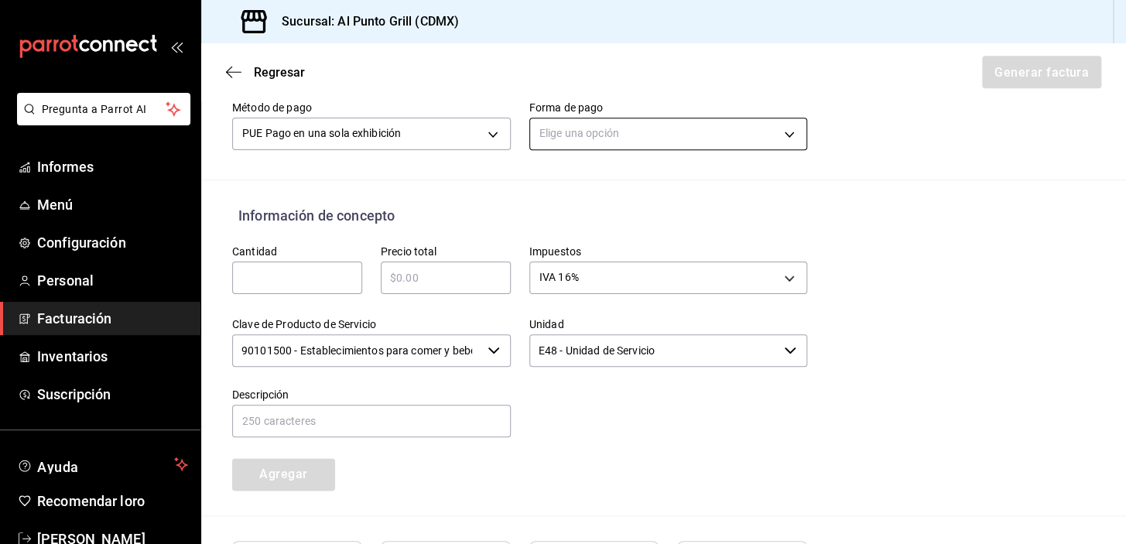
click at [721, 132] on body "Pregunta a Parrot AI Informes Menú Configuración Personal Facturación Inventari…" at bounding box center [563, 272] width 1126 height 544
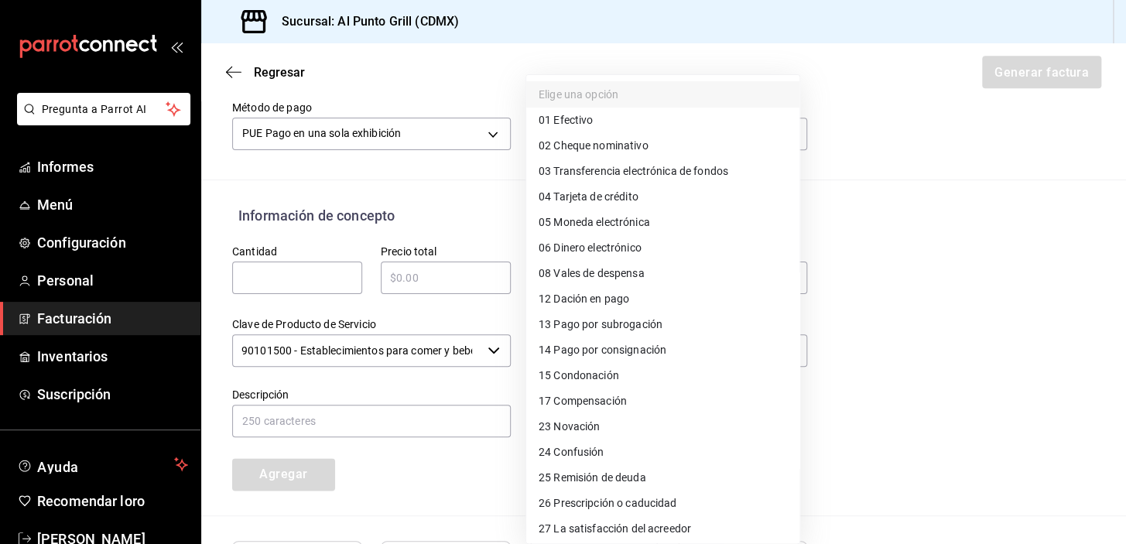
click at [598, 190] on font "Tarjeta de crédito" at bounding box center [595, 196] width 84 height 12
type input "04"
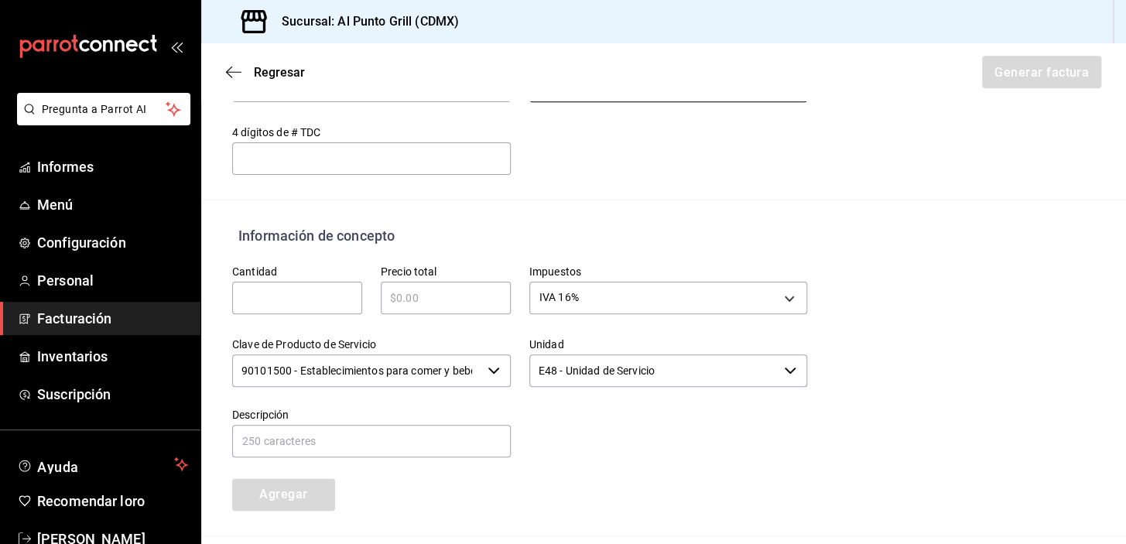
scroll to position [586, 0]
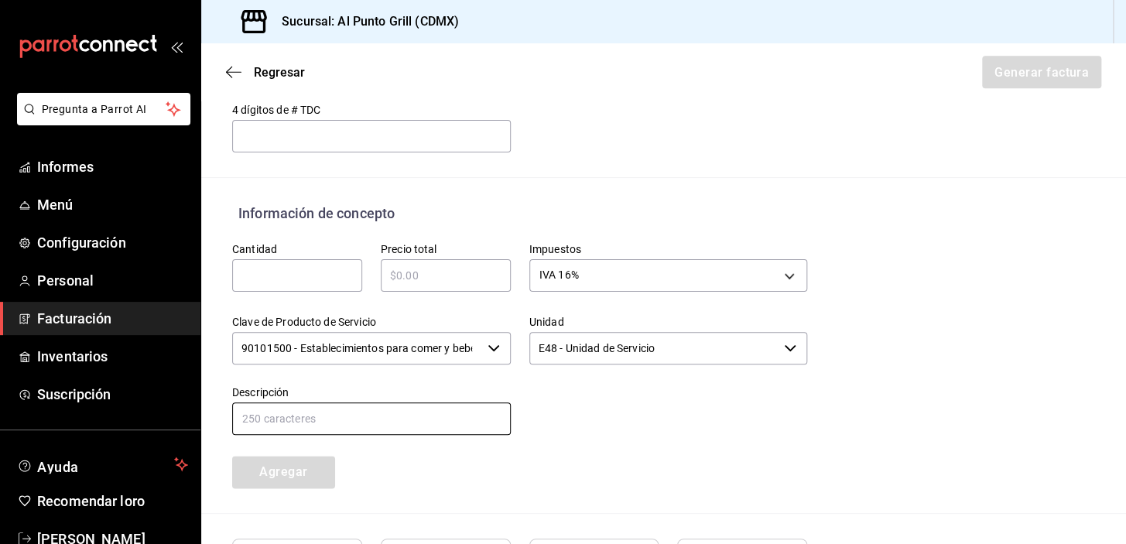
click at [320, 414] on input "text" at bounding box center [371, 418] width 279 height 33
type input "CONSUMO DE ALIMENTOS"
click at [350, 267] on input "text" at bounding box center [297, 275] width 130 height 19
type input "1"
click at [416, 268] on input "text" at bounding box center [446, 275] width 130 height 19
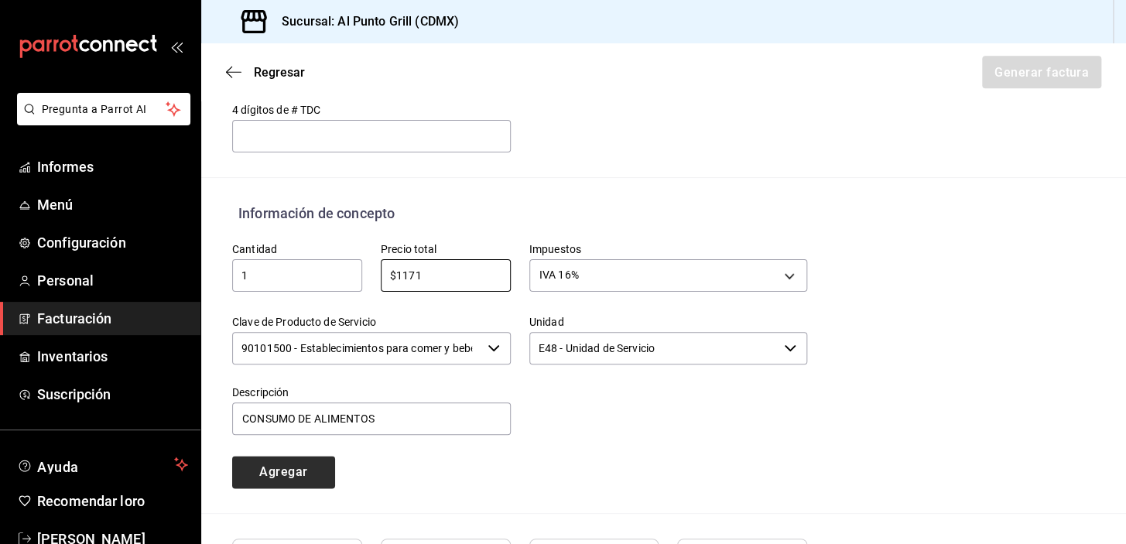
type input "$1171"
click at [279, 471] on font "Agregar" at bounding box center [283, 471] width 48 height 15
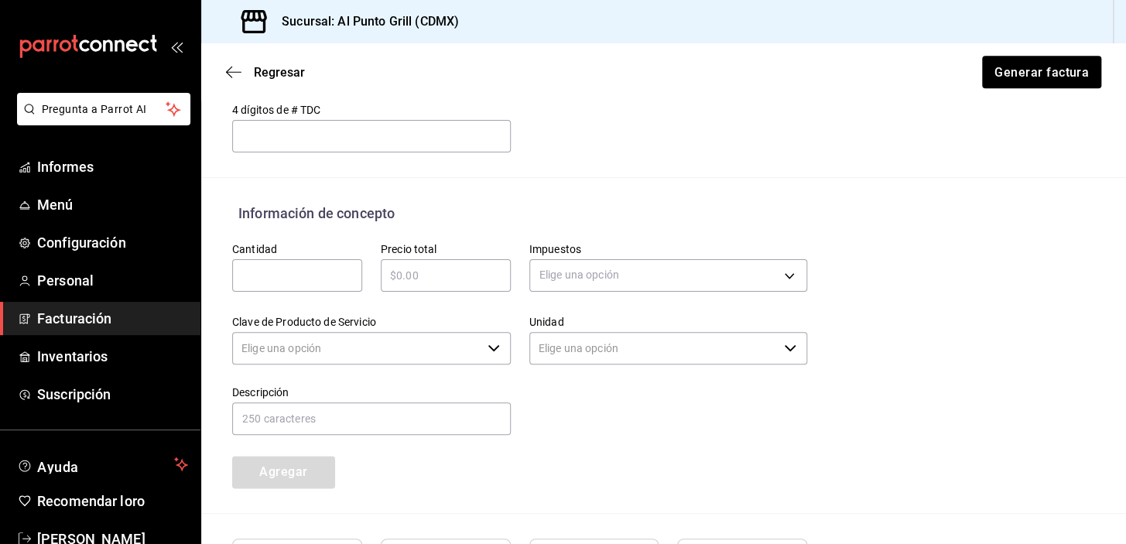
type input "90101500 - Establecimientos para comer y beber"
type input "E48 - Unidad de Servicio"
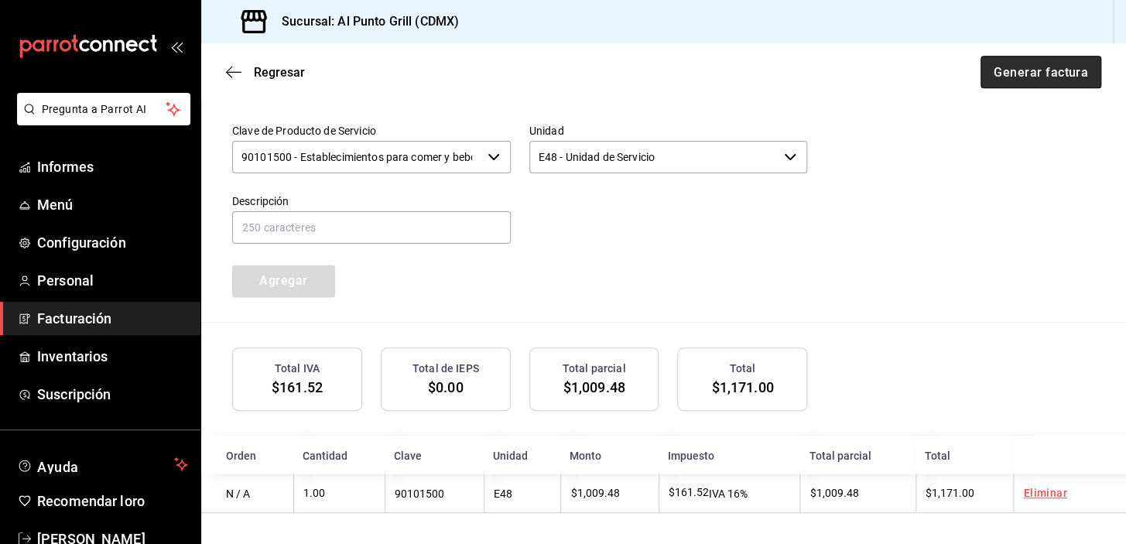
click at [1037, 69] on font "Generar factura" at bounding box center [1041, 71] width 94 height 15
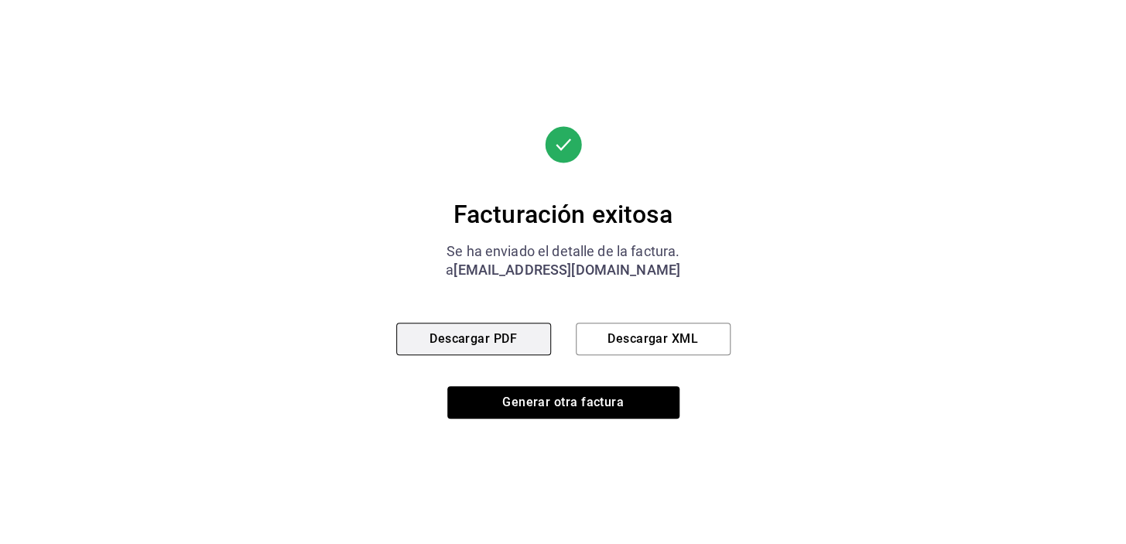
click at [468, 327] on button "Descargar PDF" at bounding box center [473, 339] width 155 height 33
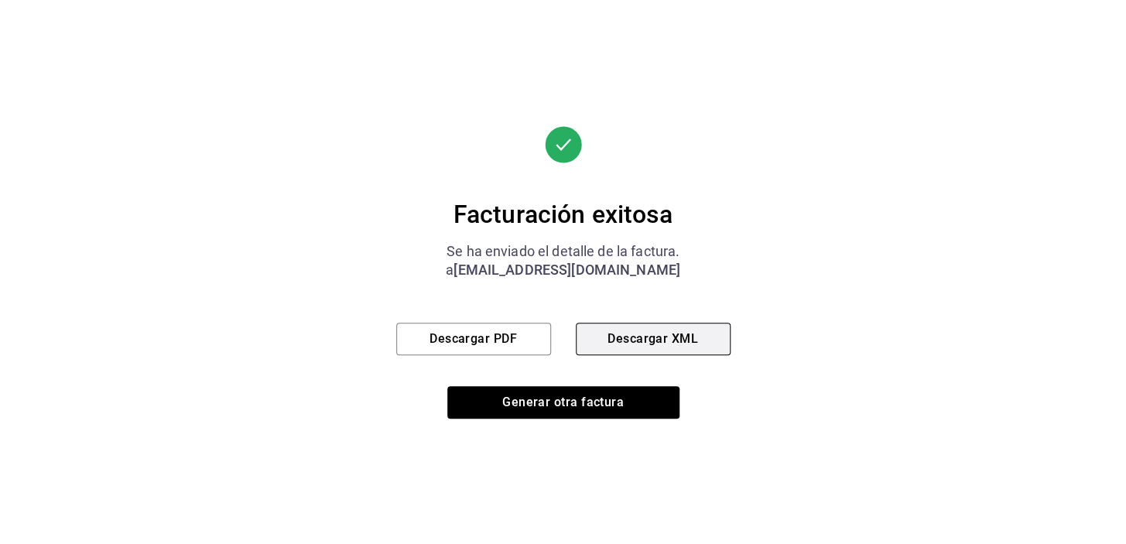
click at [677, 330] on button "Descargar XML" at bounding box center [653, 339] width 155 height 33
